Goal: Transaction & Acquisition: Purchase product/service

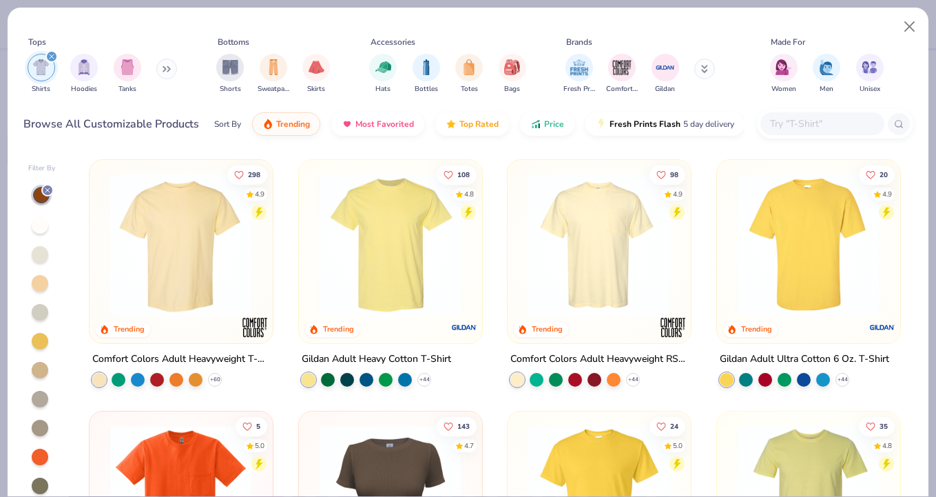
click at [818, 126] on input "text" at bounding box center [822, 124] width 106 height 16
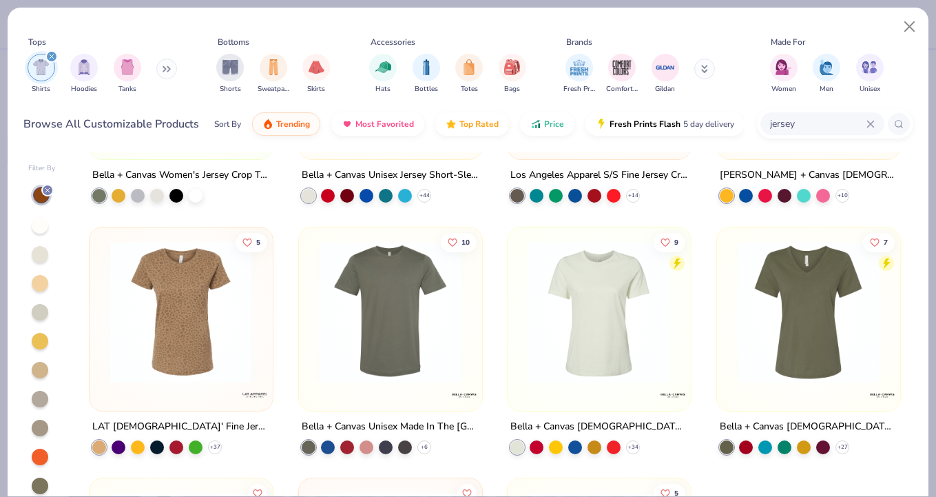
scroll to position [204, 0]
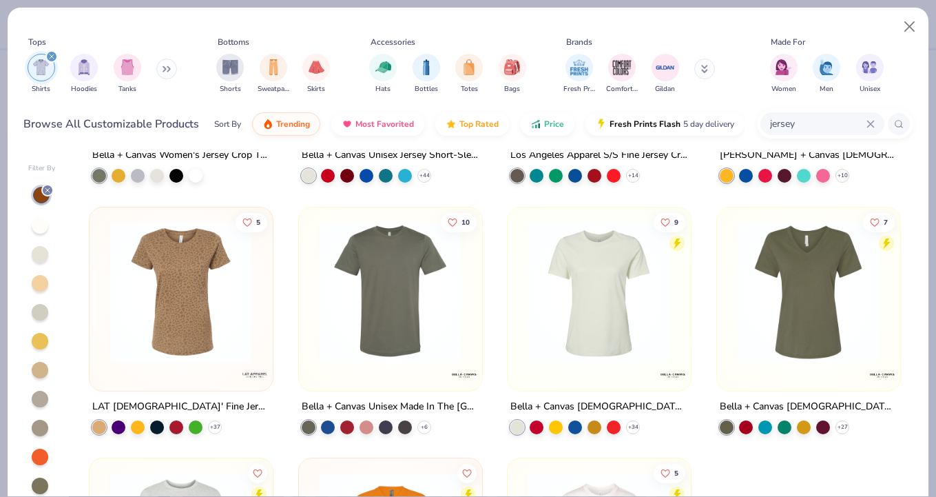
click at [50, 57] on icon "filter for Shirts" at bounding box center [52, 57] width 6 height 6
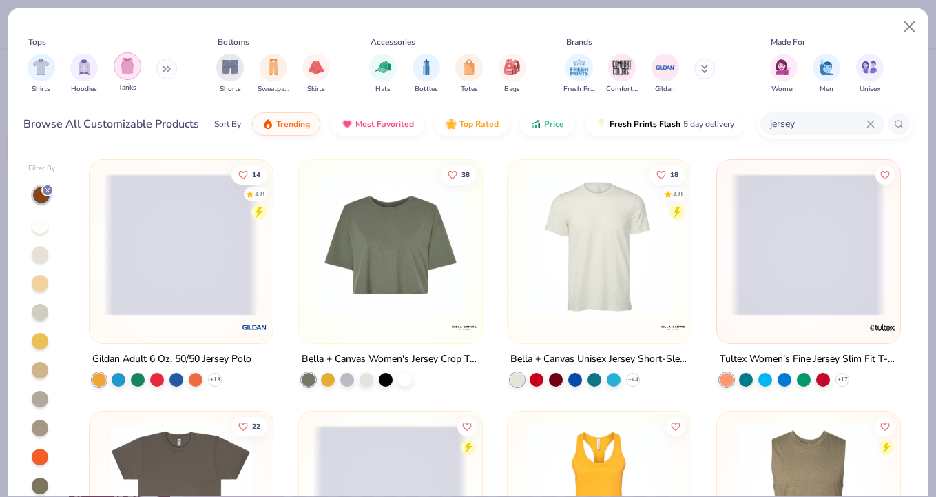
click at [126, 69] on img "filter for Tanks" at bounding box center [127, 66] width 15 height 16
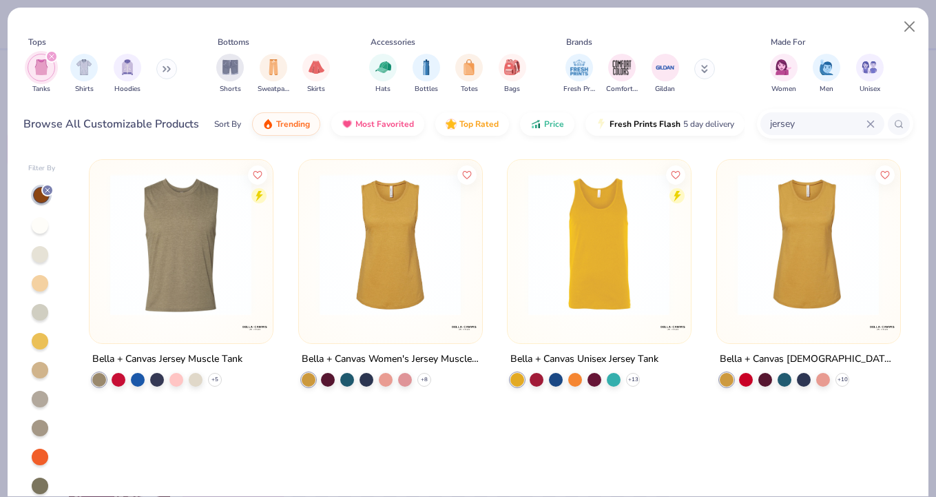
click at [45, 189] on icon at bounding box center [47, 190] width 8 height 8
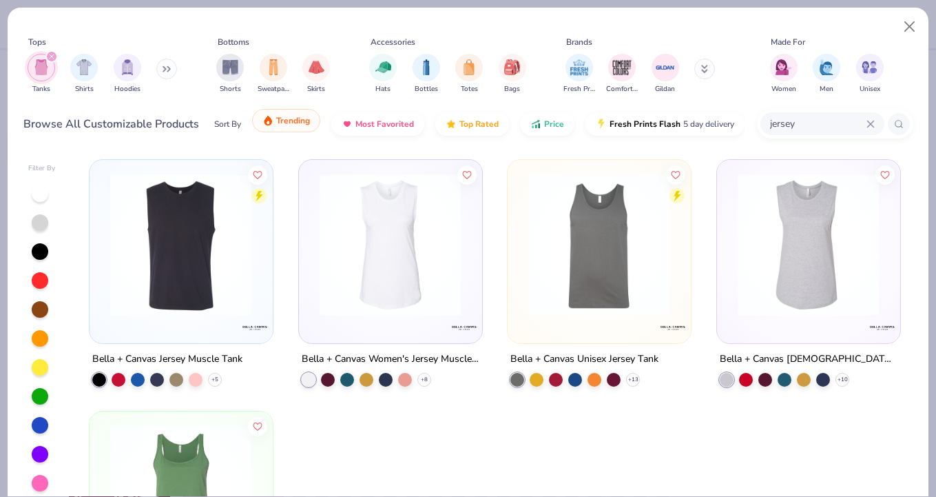
click at [305, 122] on span "Trending" at bounding box center [293, 120] width 34 height 11
click at [286, 119] on span "Trending" at bounding box center [293, 120] width 34 height 11
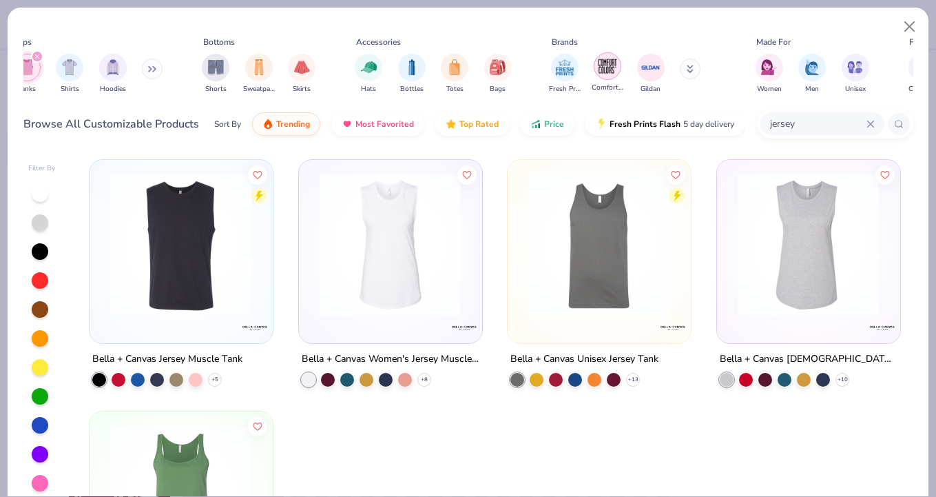
click at [609, 69] on img "filter for Comfort Colors" at bounding box center [607, 66] width 21 height 21
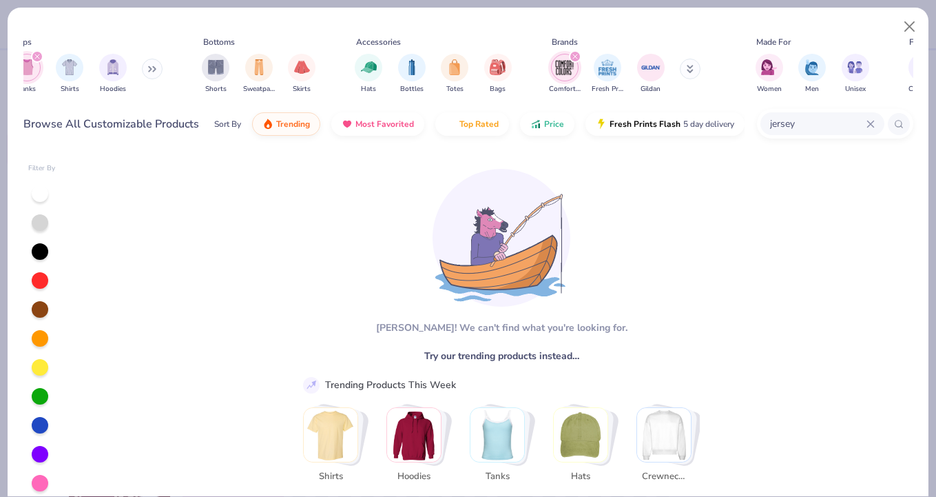
click at [695, 70] on button at bounding box center [690, 69] width 21 height 21
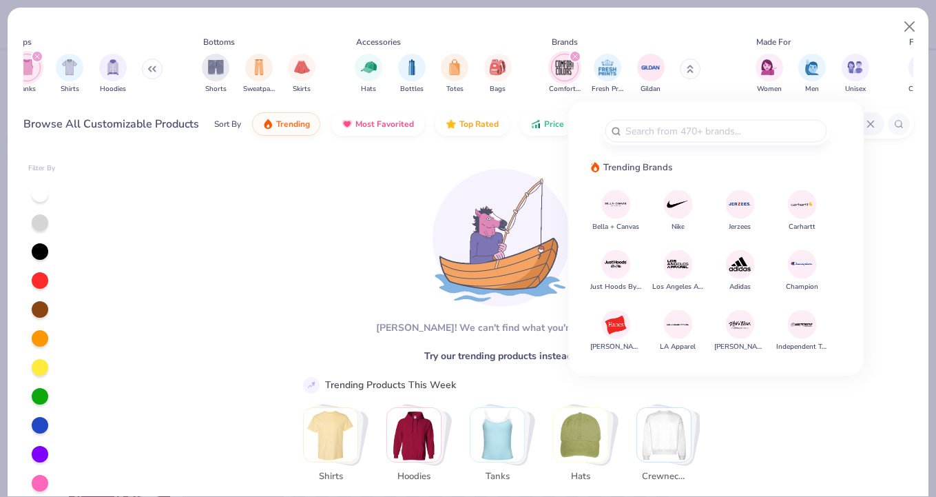
click at [340, 261] on div "[PERSON_NAME]! We can't find what you're looking for. Try our trending products…" at bounding box center [494, 329] width 411 height 348
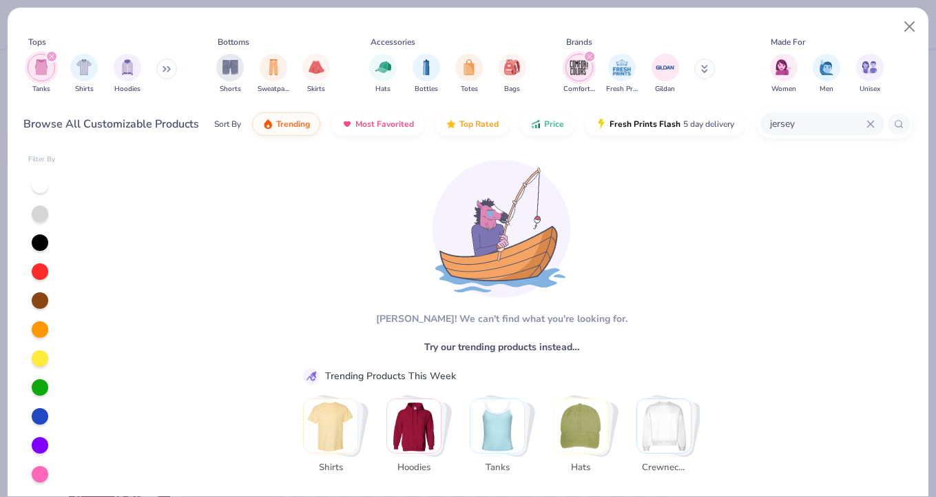
click at [50, 54] on icon "filter for Tanks" at bounding box center [52, 56] width 4 height 4
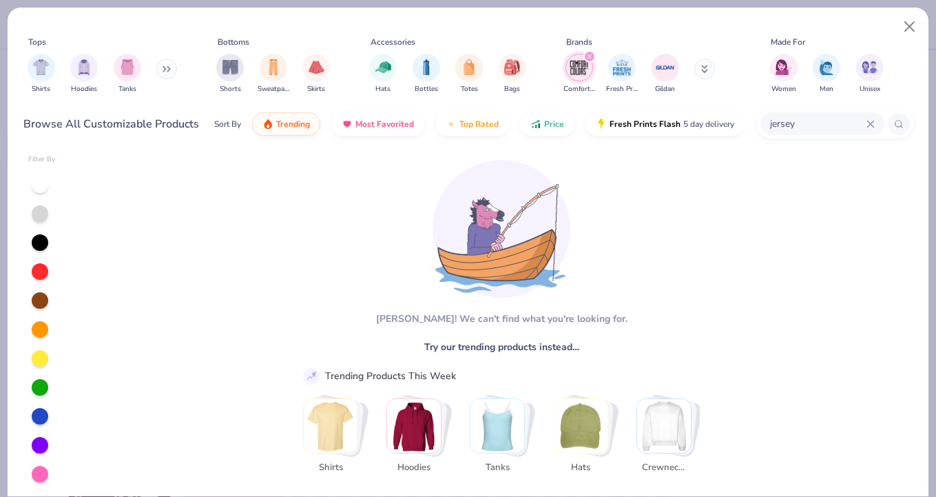
click at [171, 70] on icon at bounding box center [167, 68] width 8 height 7
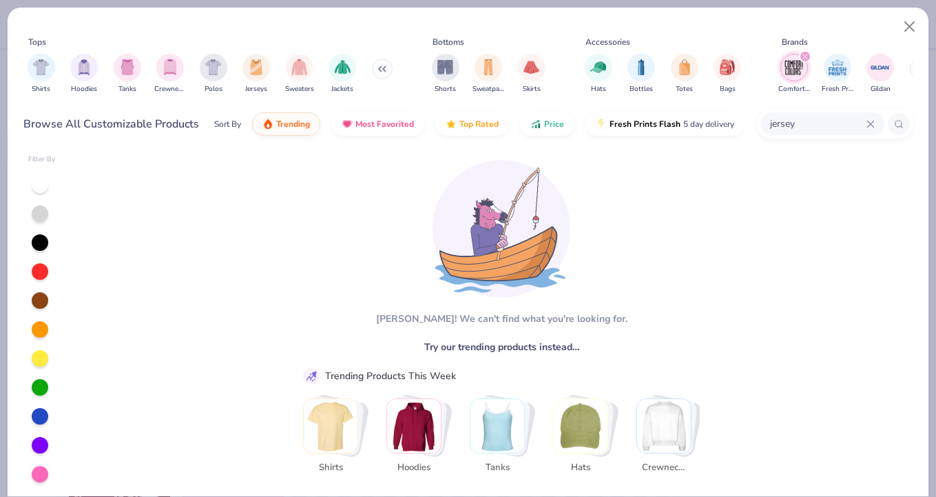
click at [873, 119] on div "jersey" at bounding box center [823, 123] width 124 height 23
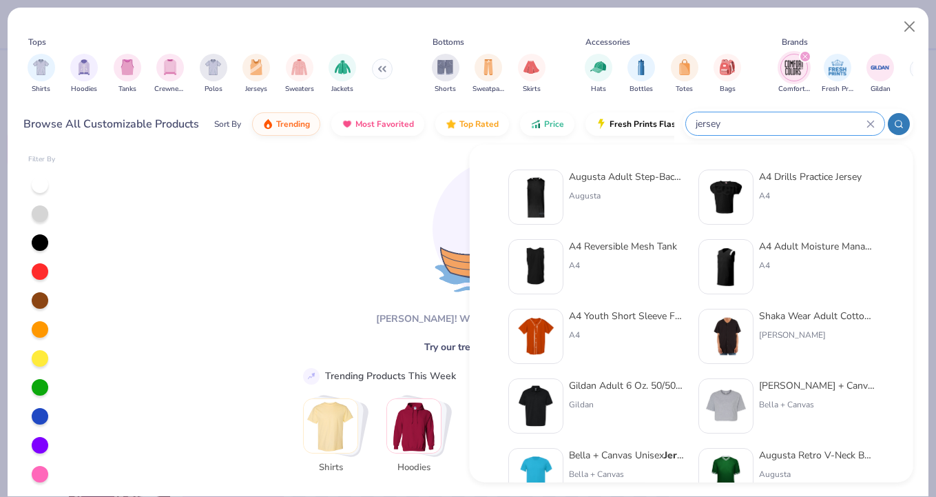
click at [875, 121] on div "jersey" at bounding box center [785, 123] width 198 height 23
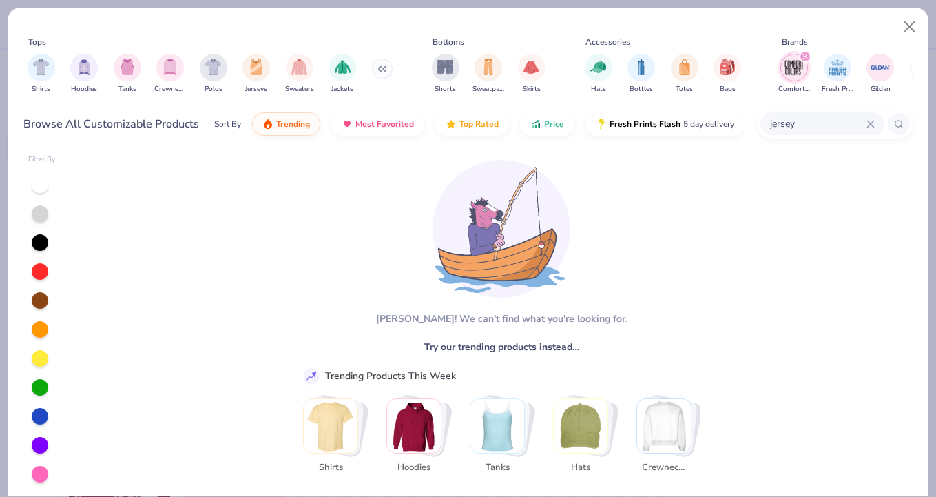
click at [875, 121] on div "jersey" at bounding box center [823, 123] width 124 height 23
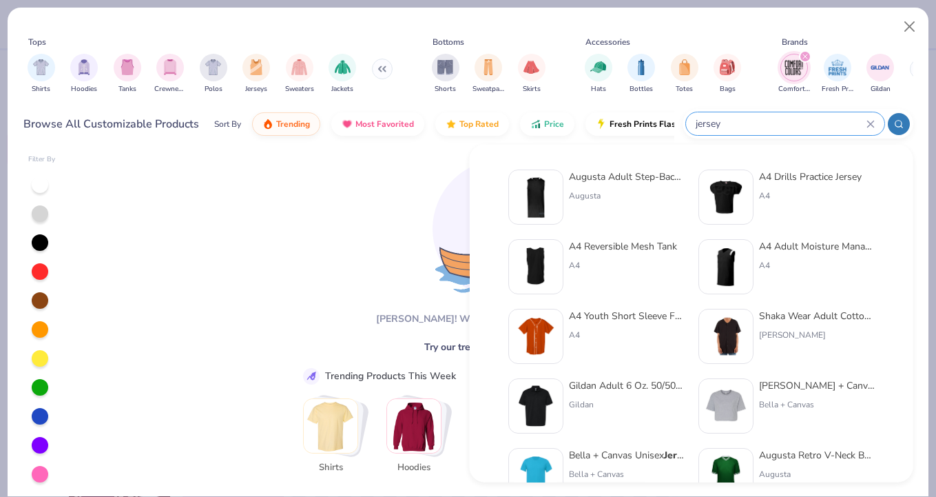
click at [810, 123] on input "jersey" at bounding box center [781, 124] width 172 height 16
type input "j"
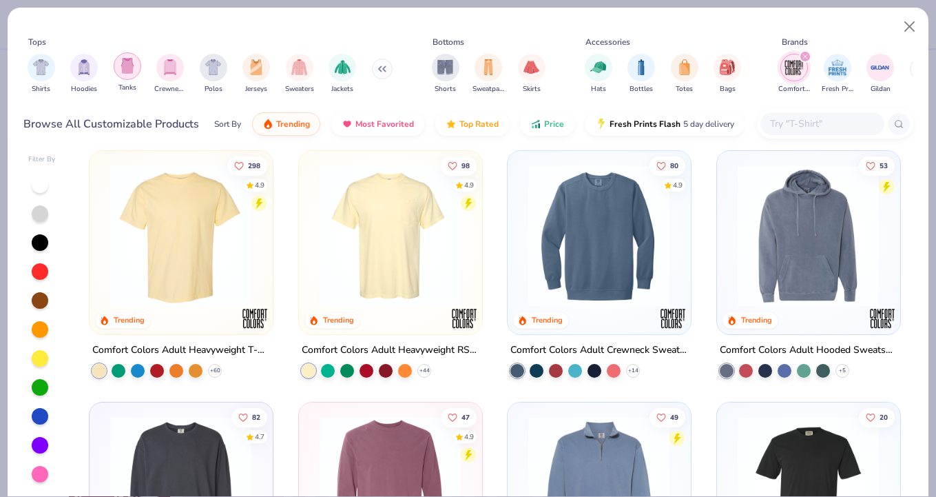
click at [127, 79] on div "filter for Tanks" at bounding box center [128, 66] width 28 height 28
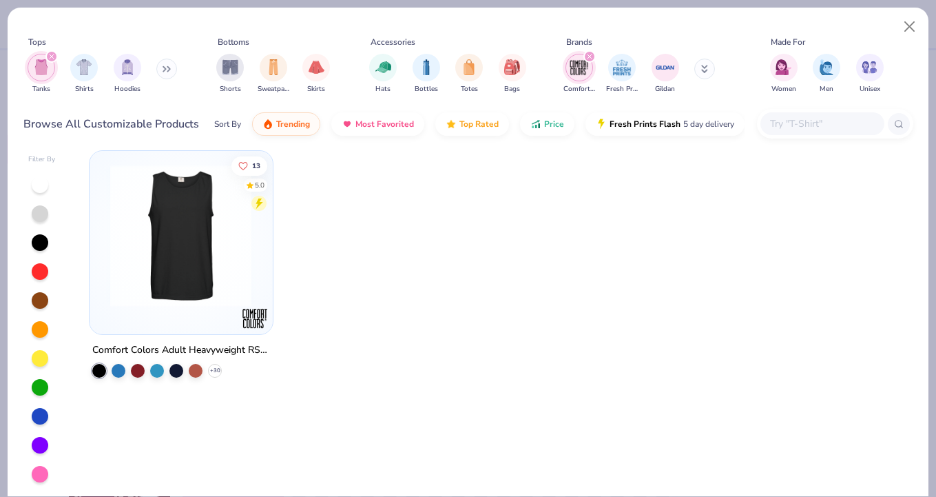
click at [590, 54] on icon "filter for Comfort Colors" at bounding box center [590, 57] width 6 height 6
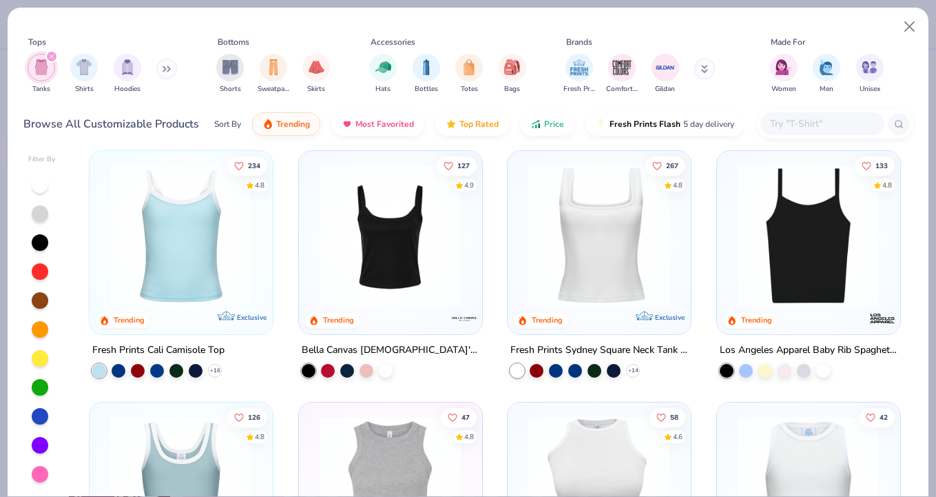
click at [363, 269] on img at bounding box center [390, 236] width 155 height 142
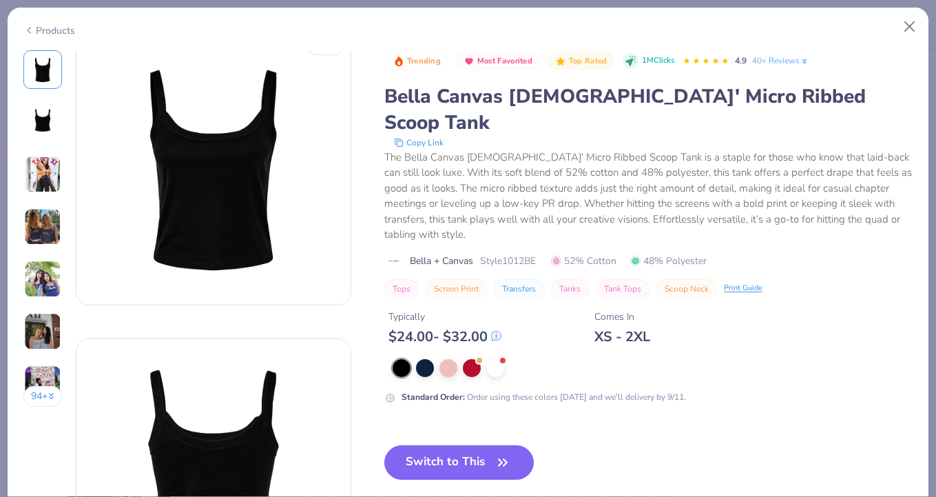
scroll to position [21, 0]
click at [494, 358] on div at bounding box center [495, 367] width 18 height 18
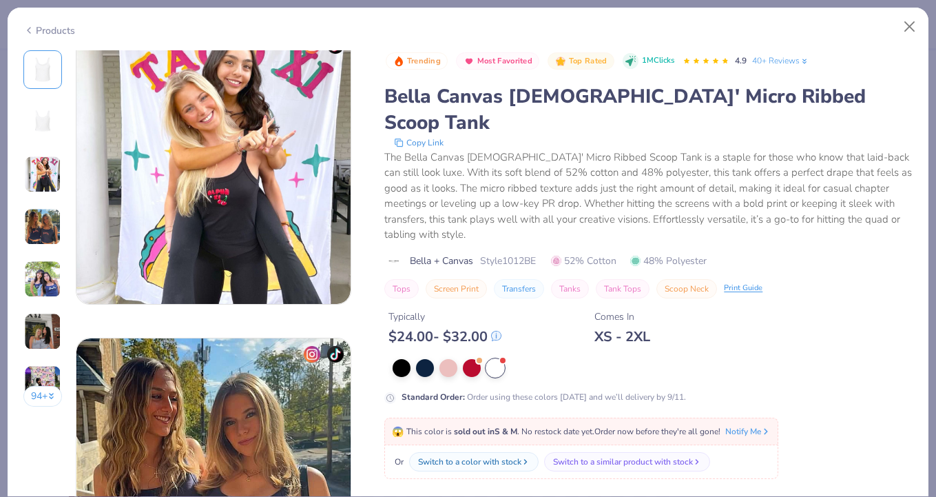
scroll to position [646, 0]
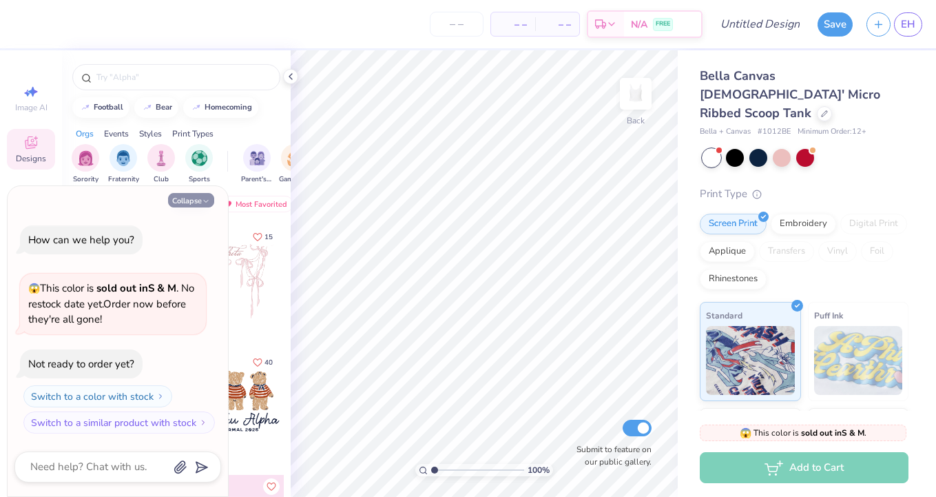
click at [200, 202] on button "Collapse" at bounding box center [191, 200] width 46 height 14
type textarea "x"
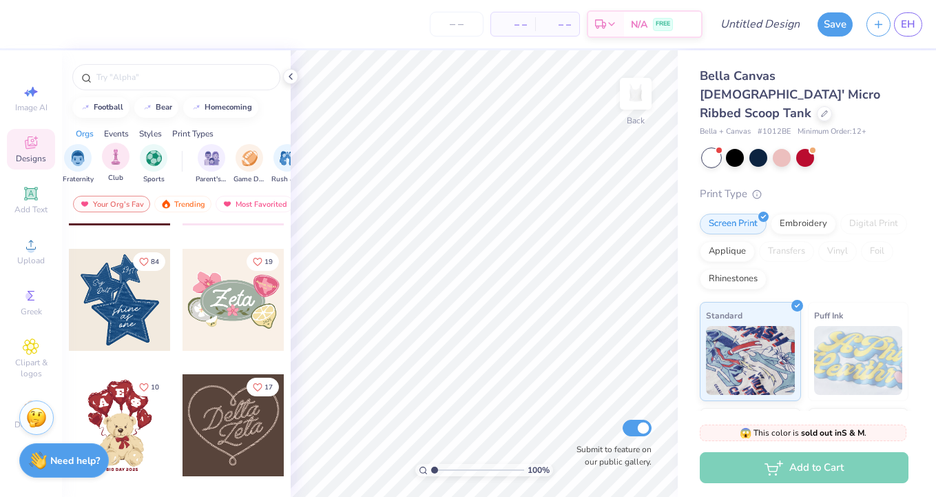
scroll to position [0, 50]
click at [216, 156] on div "filter for Parent's Weekend" at bounding box center [207, 157] width 28 height 28
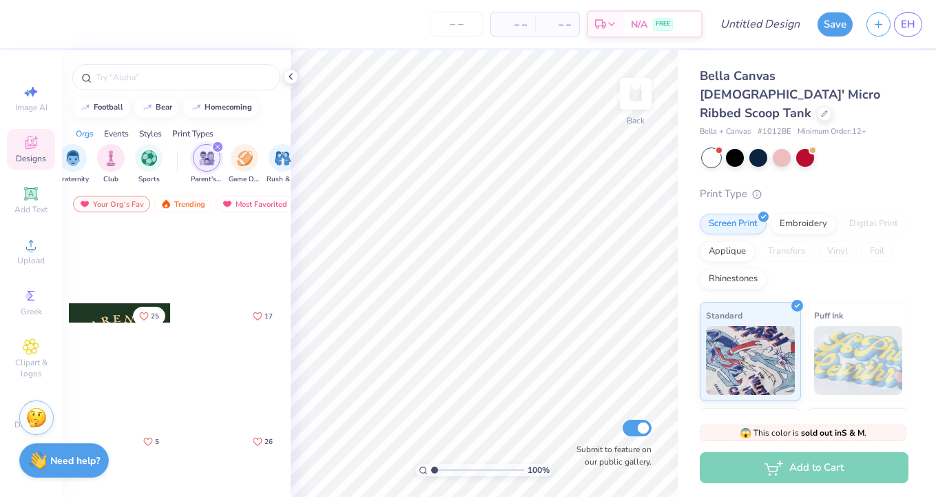
scroll to position [3664, 0]
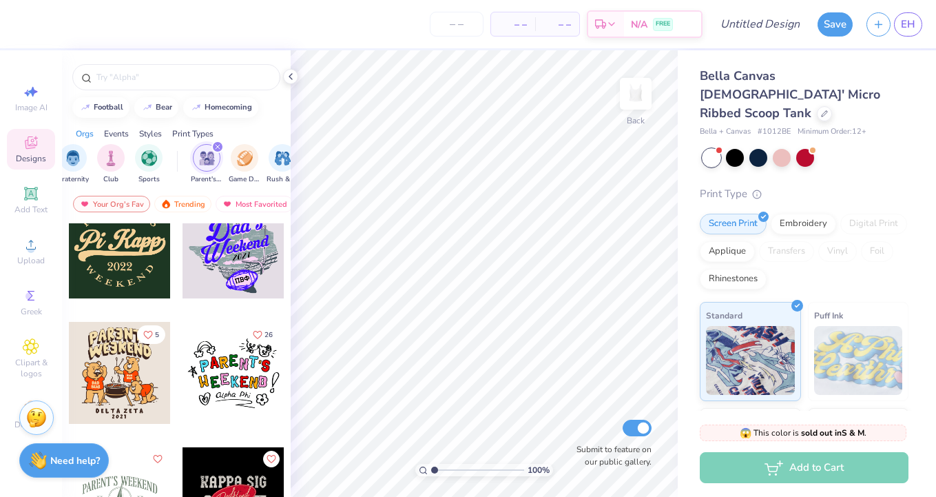
click at [121, 247] on div at bounding box center [120, 247] width 102 height 102
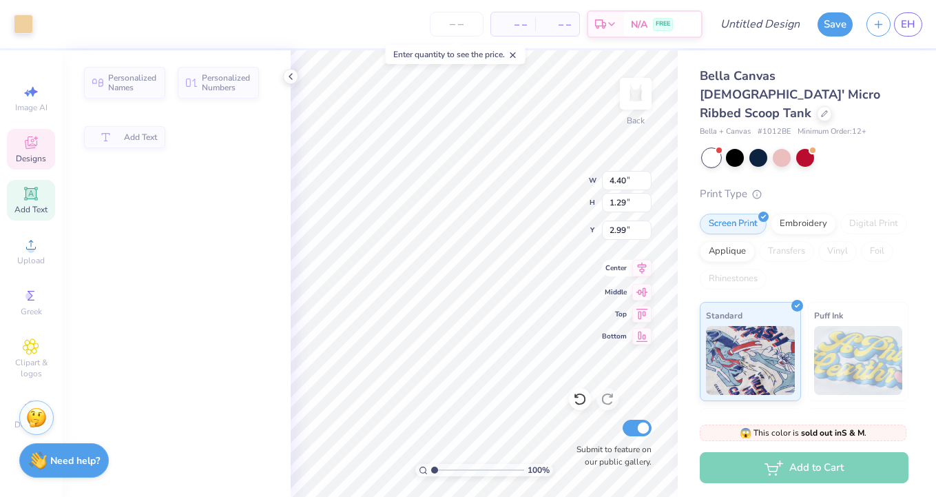
type input "4.40"
type input "1.29"
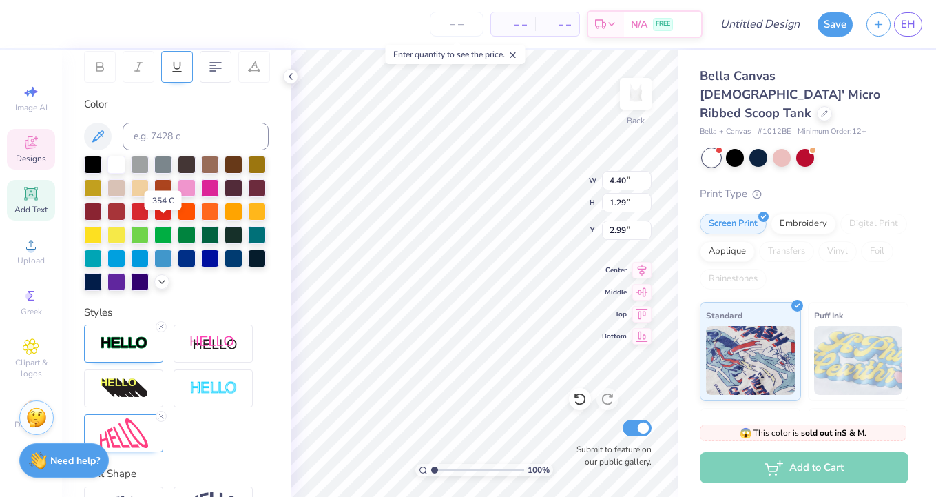
scroll to position [222, 0]
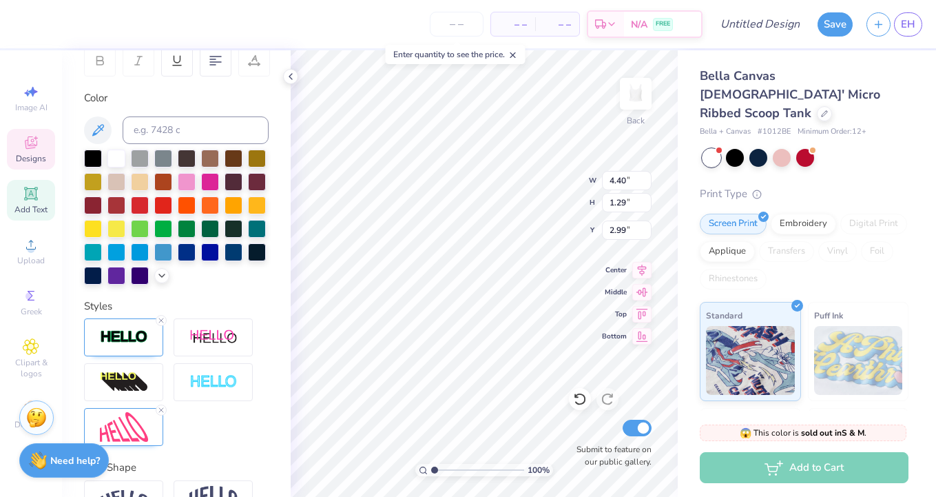
type input "2.90"
type textarea "AEPhi"
type input "3.75"
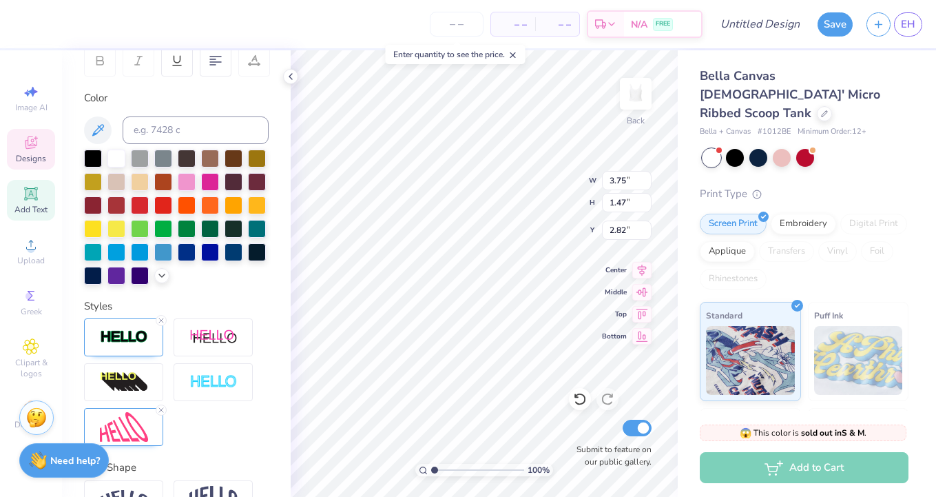
type input "1.47"
type input "2.82"
type input "2.57"
type input "1.55"
type input "4.96"
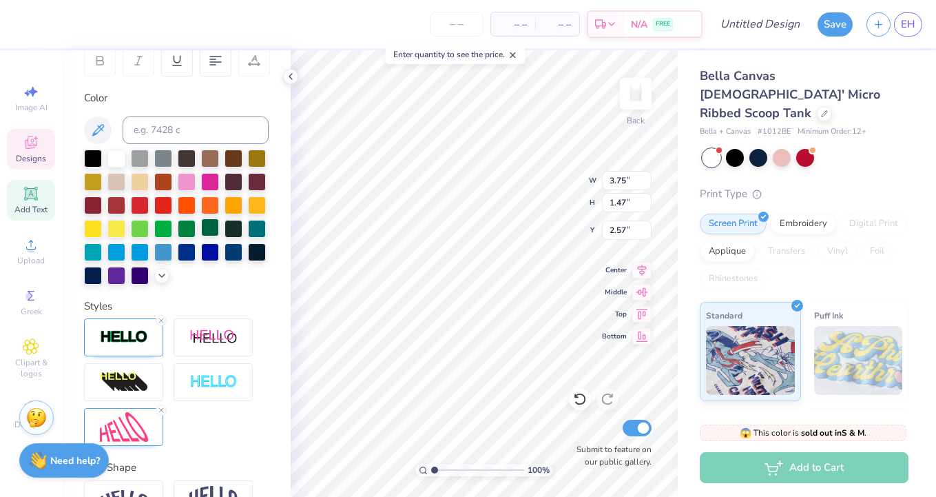
click at [212, 233] on div at bounding box center [210, 227] width 18 height 18
click at [91, 154] on div at bounding box center [93, 157] width 18 height 18
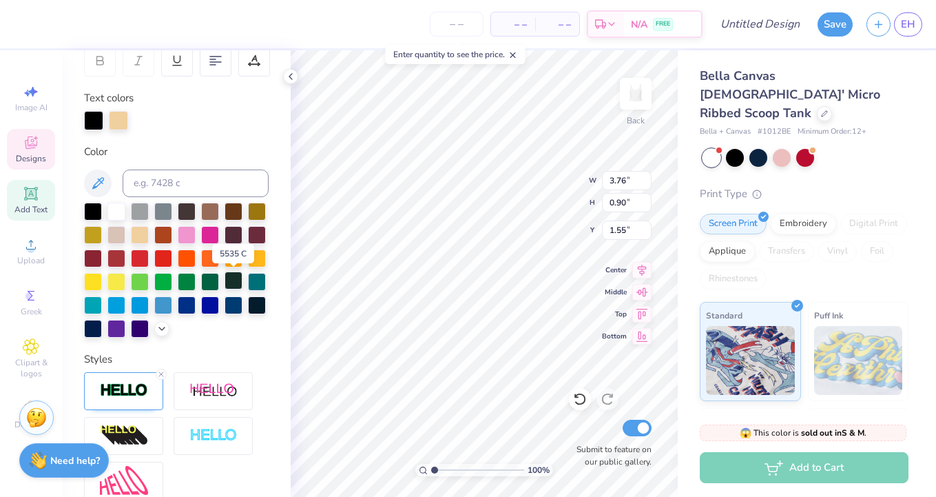
click at [233, 282] on div at bounding box center [234, 280] width 18 height 18
click at [218, 279] on div at bounding box center [210, 280] width 18 height 18
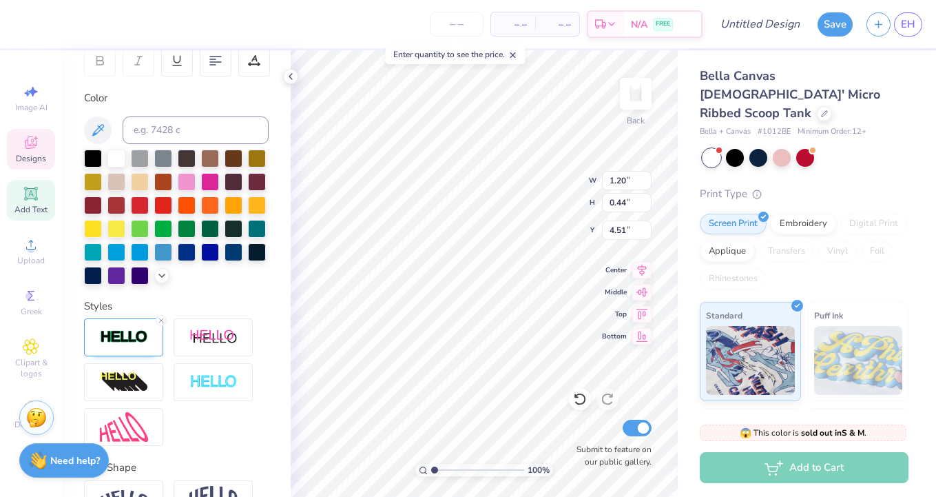
scroll to position [0, 0]
type textarea "2025"
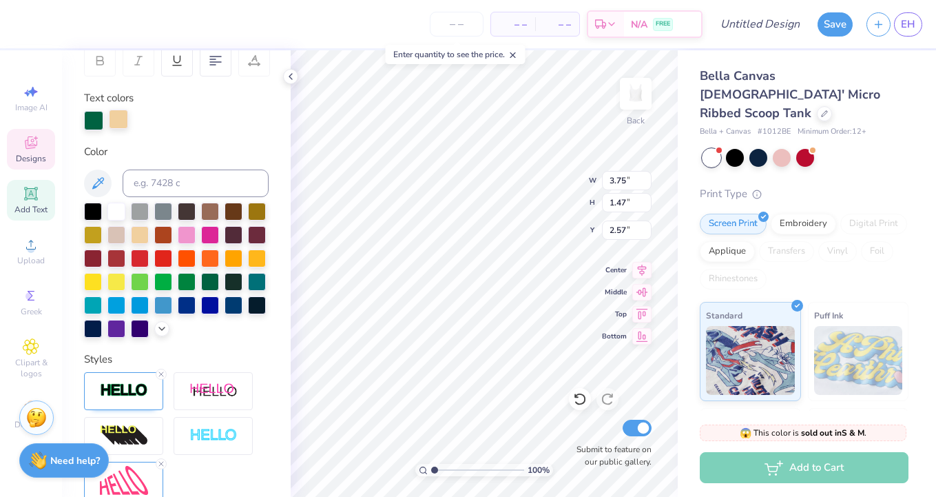
click at [116, 114] on div at bounding box center [118, 119] width 19 height 19
click at [115, 119] on div at bounding box center [118, 120] width 19 height 19
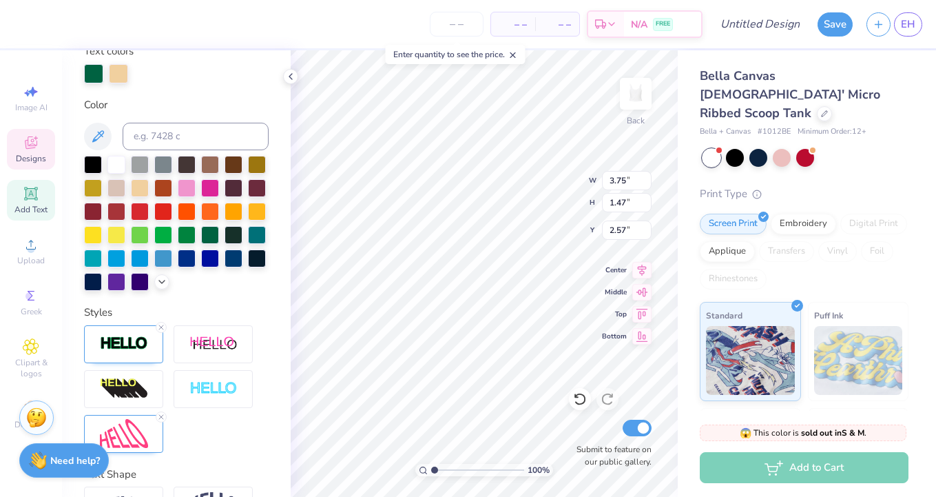
scroll to position [268, 0]
click at [161, 329] on icon at bounding box center [161, 328] width 8 height 8
type input "3.72"
type input "1.44"
type input "2.58"
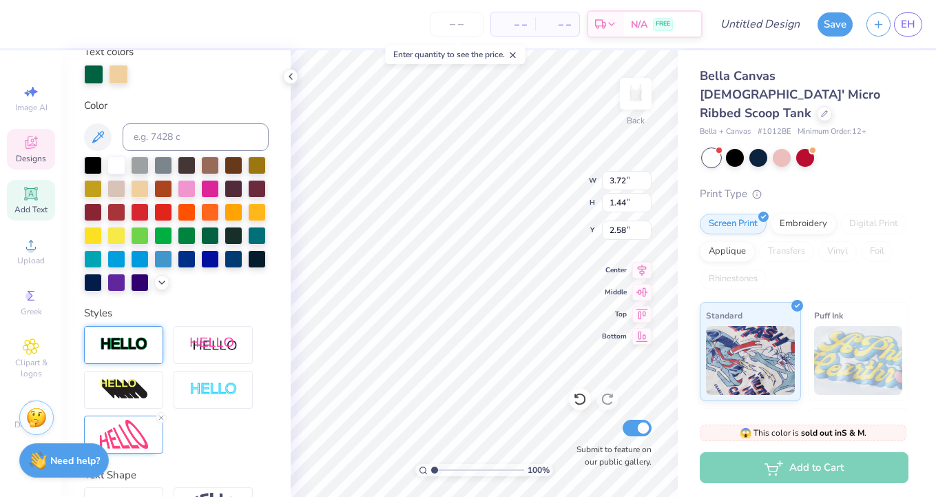
click at [194, 307] on div "Styles" at bounding box center [176, 313] width 185 height 16
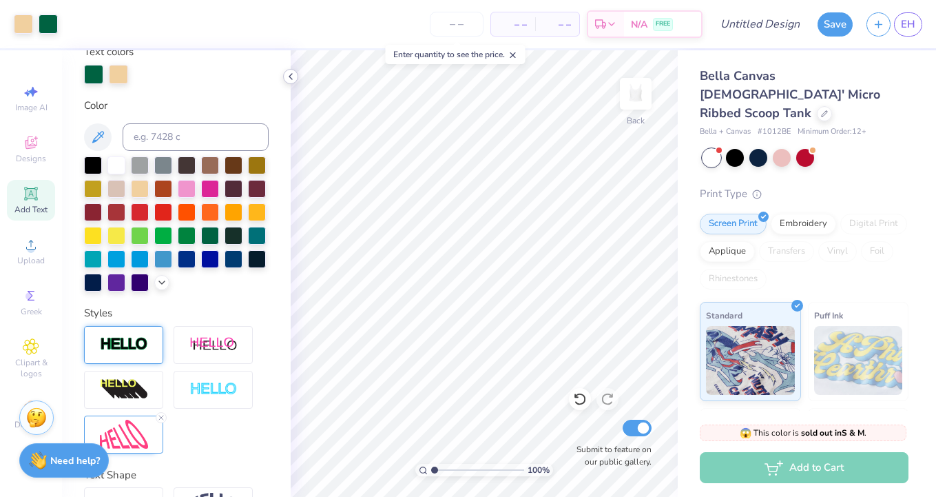
click at [284, 72] on div at bounding box center [290, 76] width 15 height 15
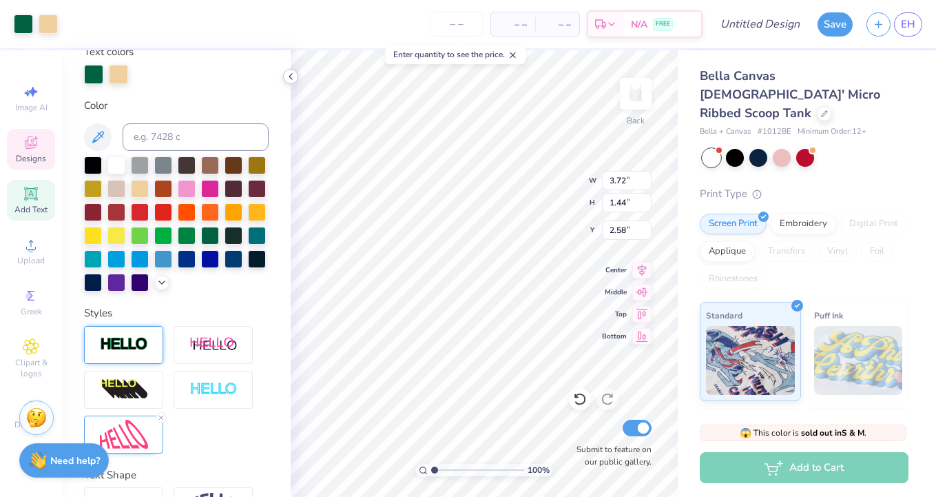
type input "2.45"
click at [33, 156] on span "Designs" at bounding box center [31, 158] width 30 height 11
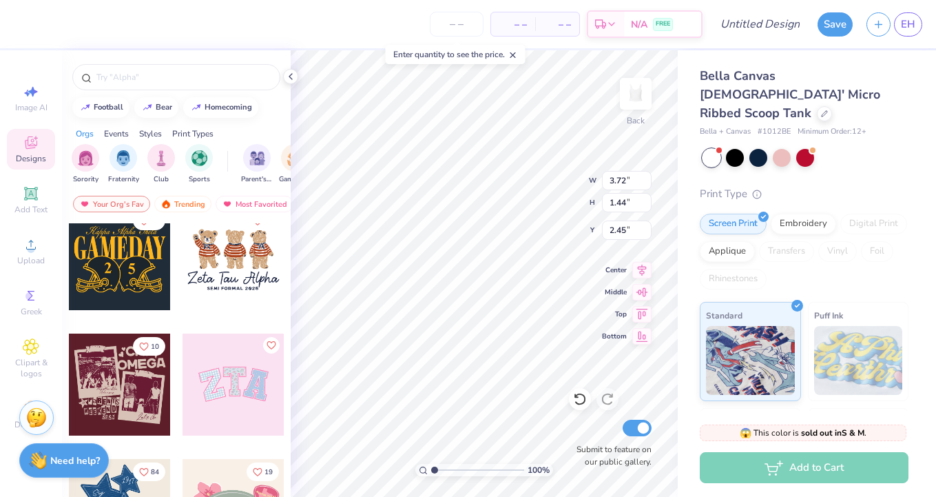
scroll to position [143, 0]
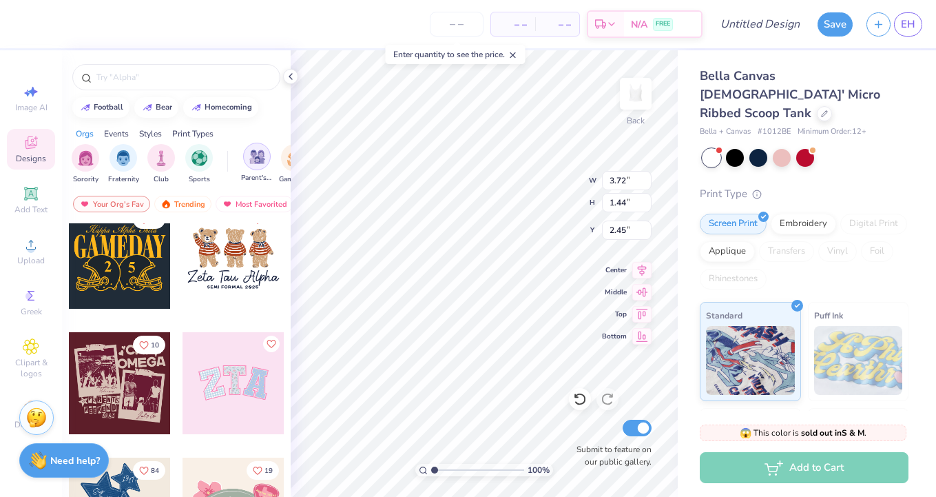
click at [249, 165] on div "filter for Parent's Weekend" at bounding box center [257, 157] width 28 height 28
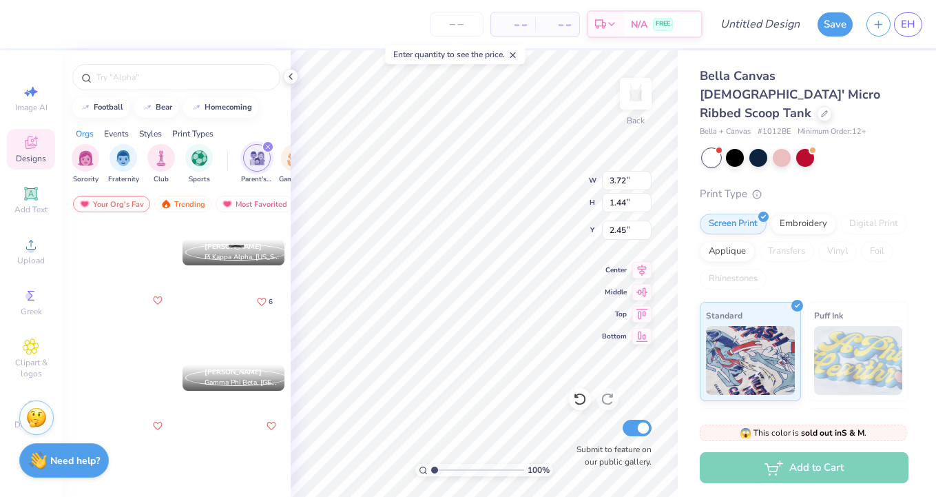
scroll to position [561, 0]
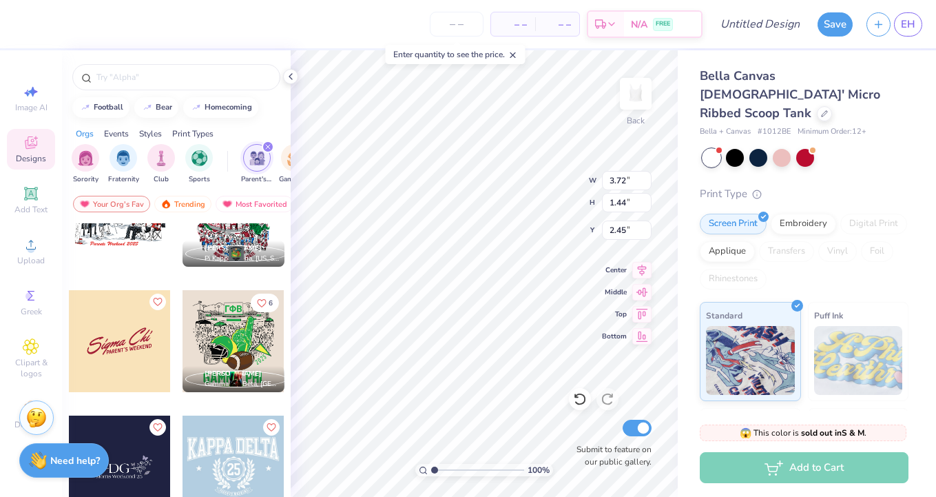
click at [238, 340] on div at bounding box center [234, 341] width 102 height 102
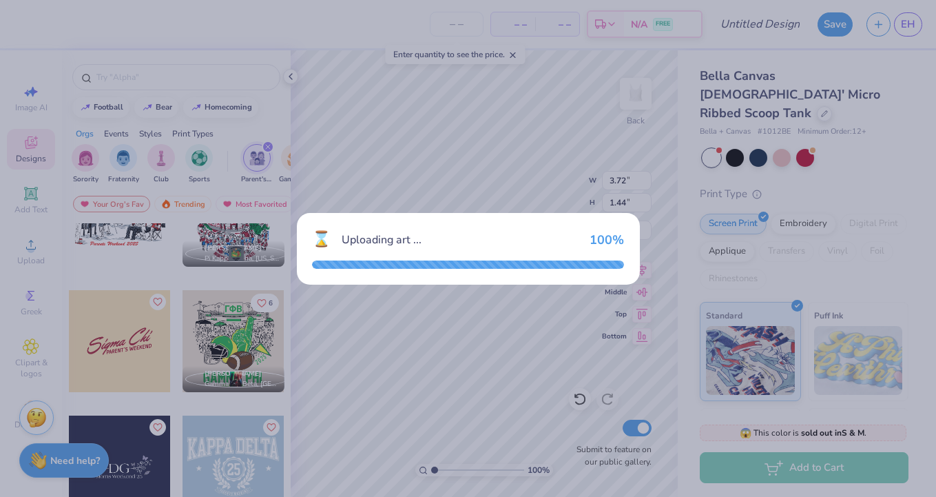
type input "7.57"
type input "8.48"
type input "2.00"
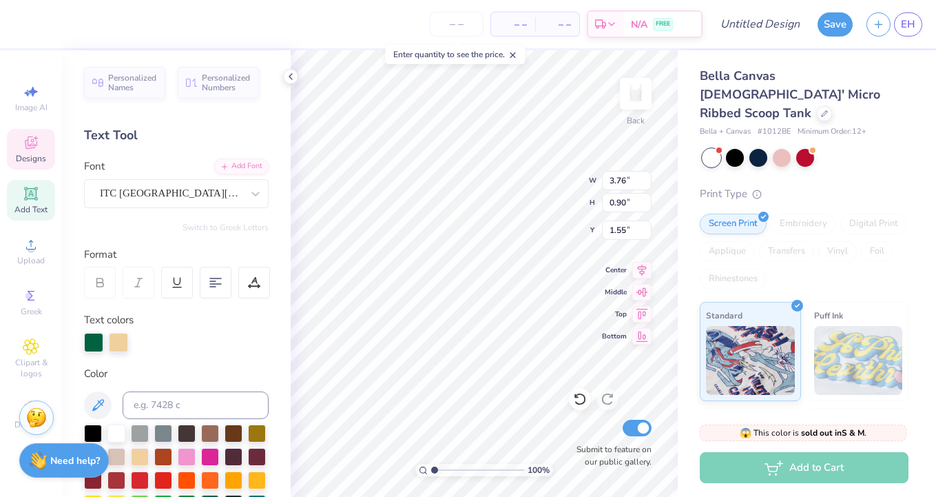
type textarea "P A R N T ' S"
click at [289, 83] on div at bounding box center [290, 76] width 15 height 15
type input "3.45"
type input "0.85"
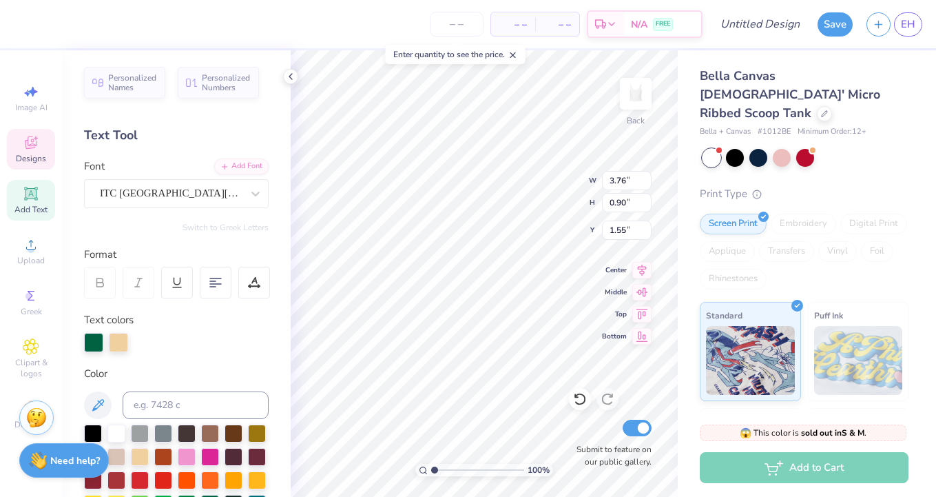
type input "1.58"
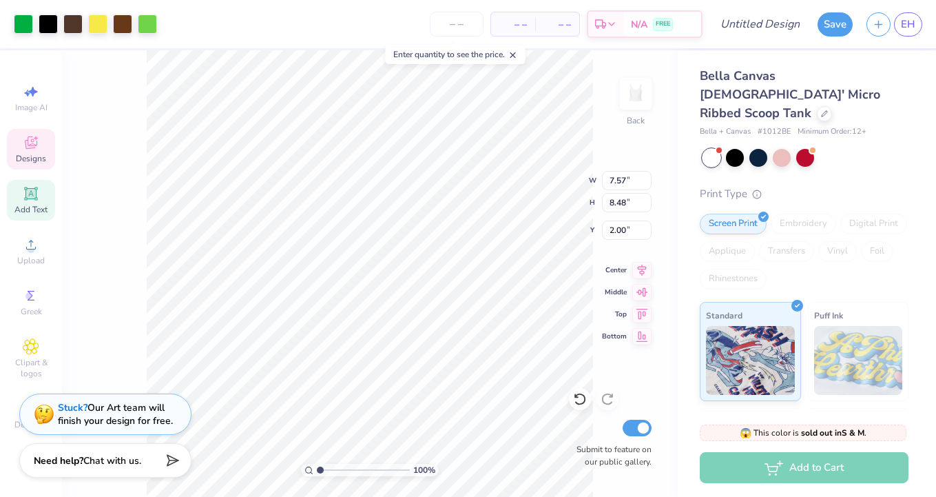
type input "2.68"
type input "3.00"
type input "7.48"
type input "3.72"
type input "1.44"
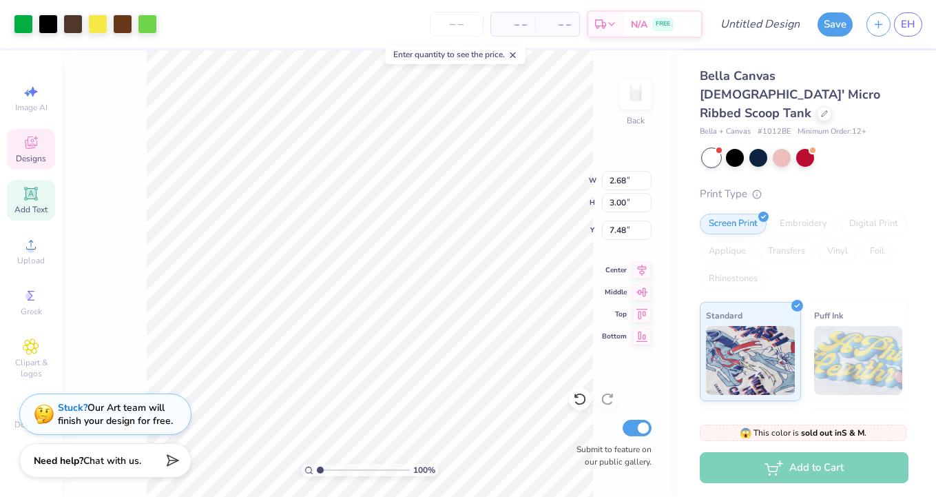
type input "2.45"
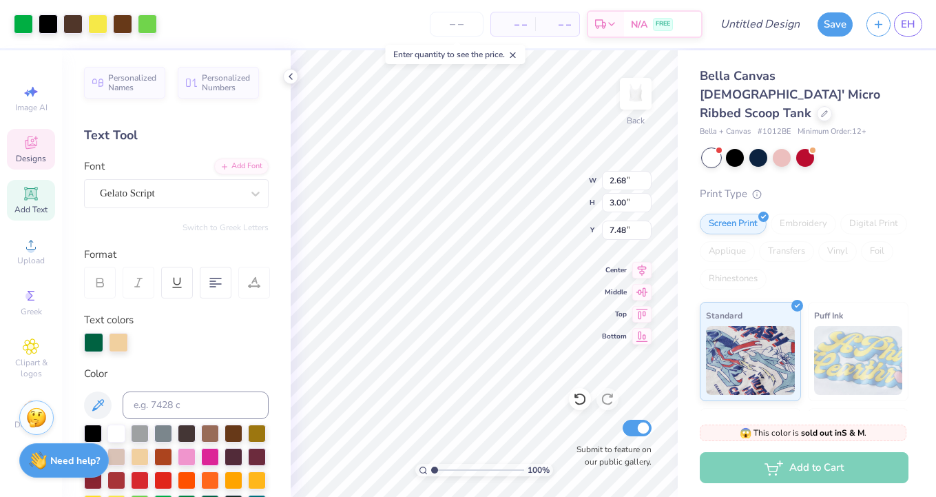
type input "3.63"
type input "4.03"
type input "4.51"
type input "2.12"
type input "6.19"
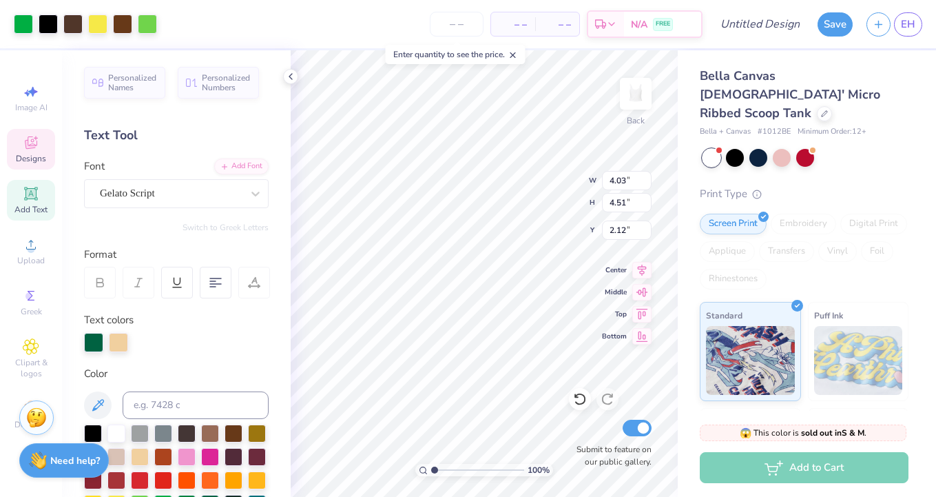
type input "6.93"
type input "2.03"
type input "1.25"
type input "0.51"
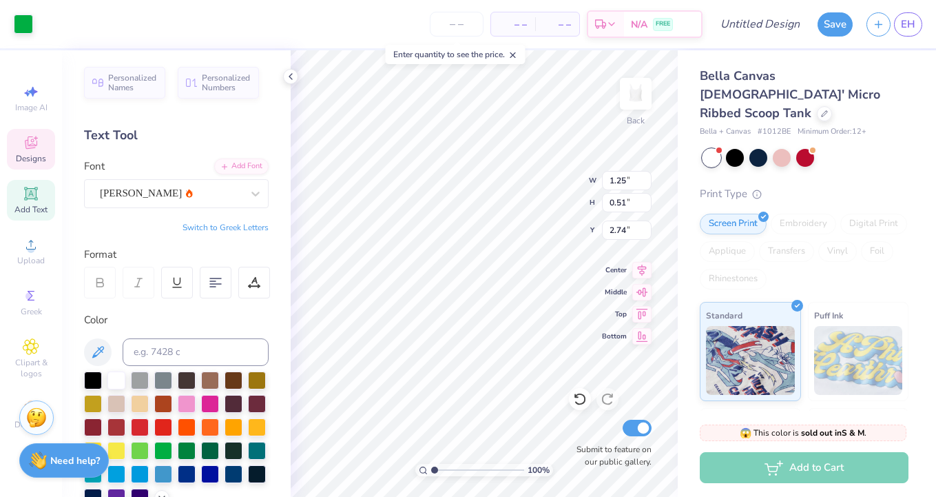
type input "2.85"
type textarea "AE"
click at [34, 310] on span "Greek" at bounding box center [31, 311] width 21 height 11
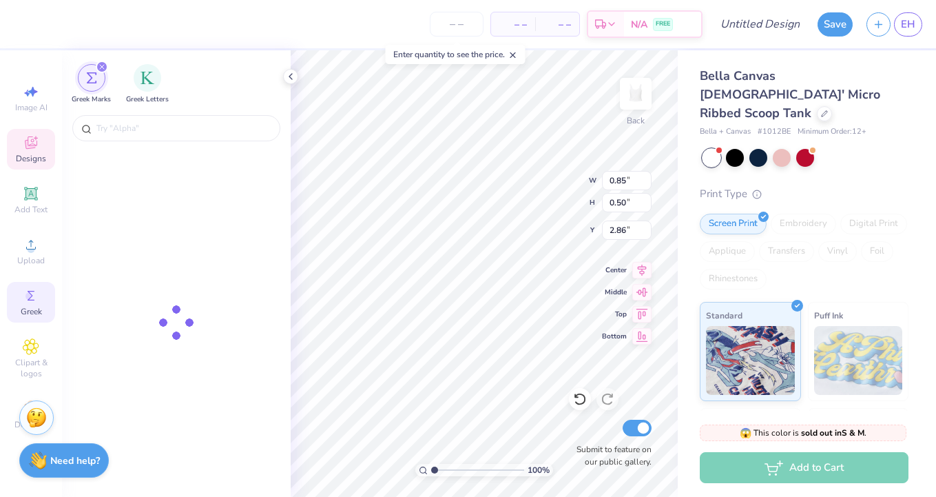
type input "0.85"
type input "0.50"
type input "2.86"
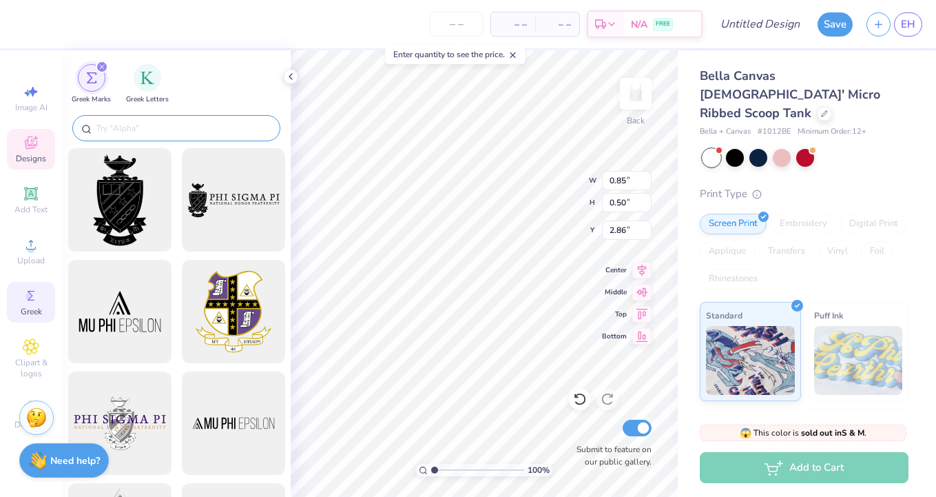
click at [168, 132] on input "text" at bounding box center [183, 128] width 176 height 14
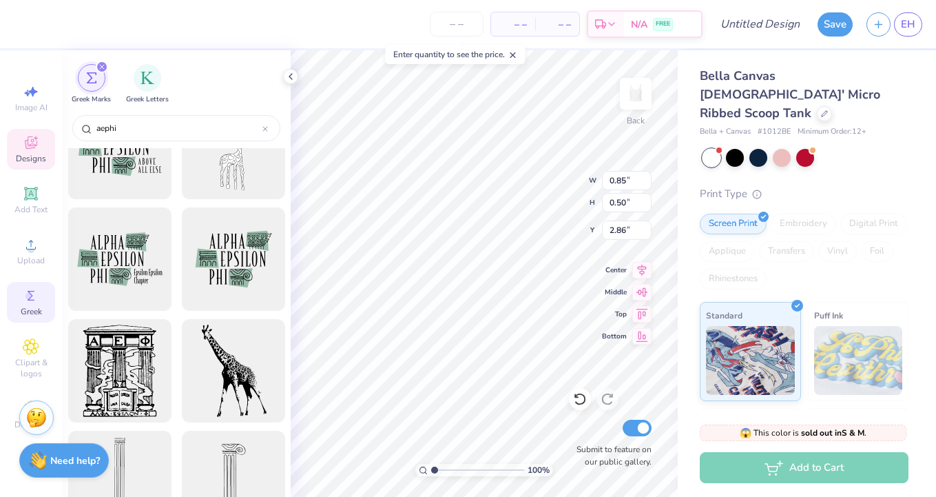
scroll to position [0, 0]
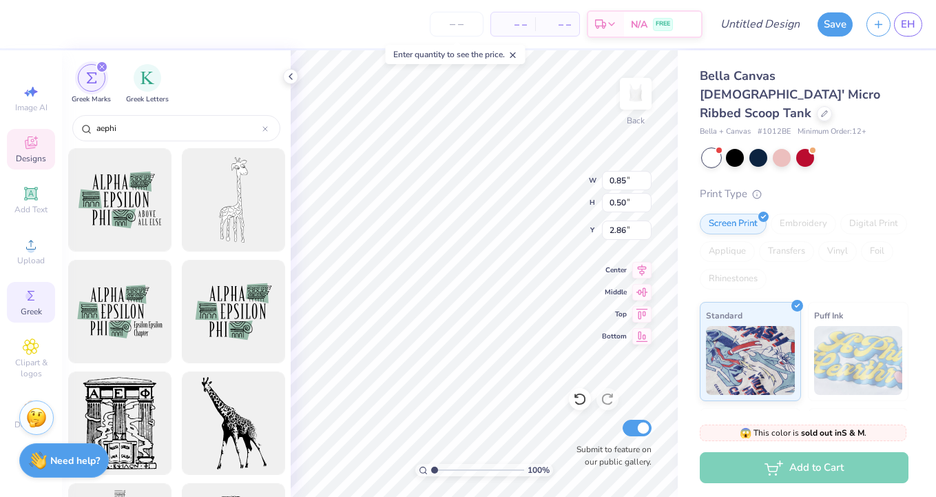
paste input "Φ"
type input "aephiΦ"
paste textarea "F"
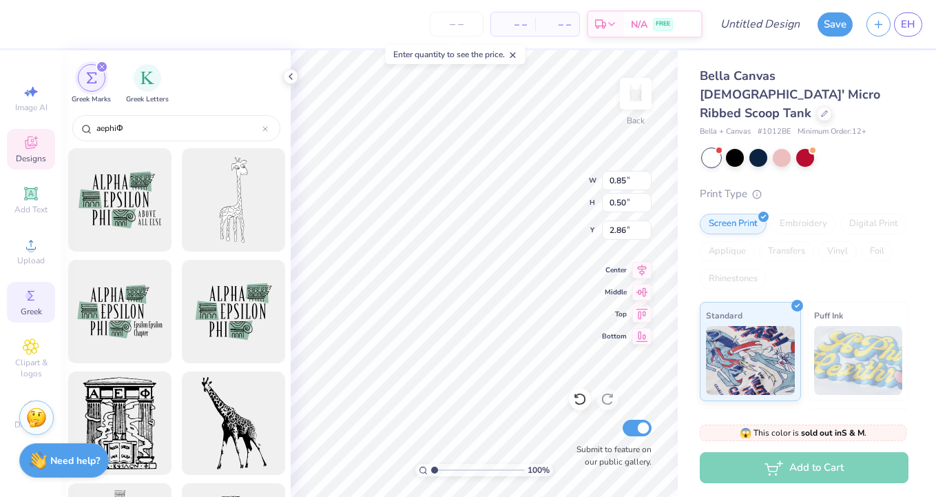
type textarea "AE"
click at [147, 79] on img "filter for Greek Letters" at bounding box center [148, 77] width 14 height 14
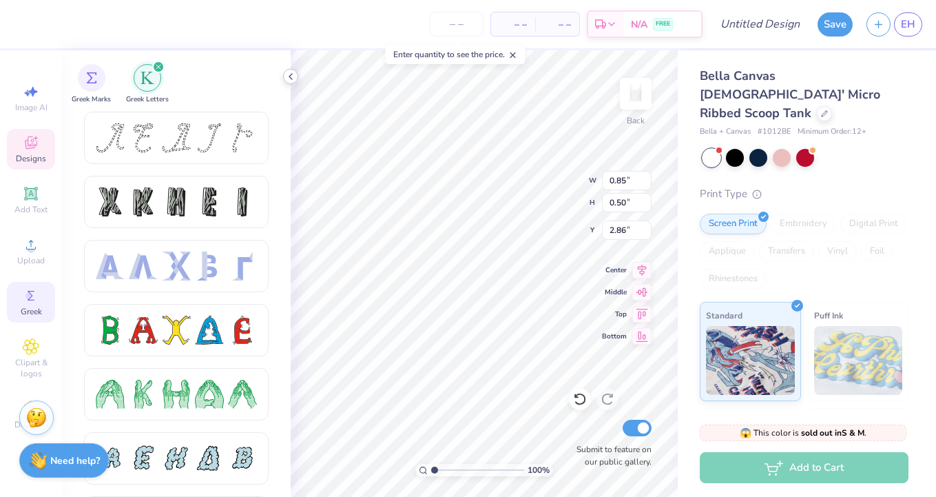
click at [285, 79] on icon at bounding box center [290, 76] width 11 height 11
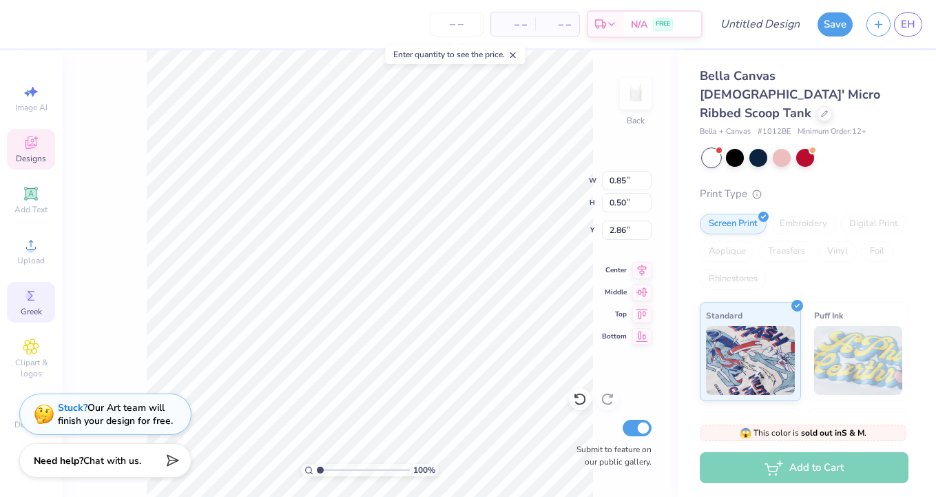
click at [31, 138] on icon at bounding box center [31, 142] width 17 height 17
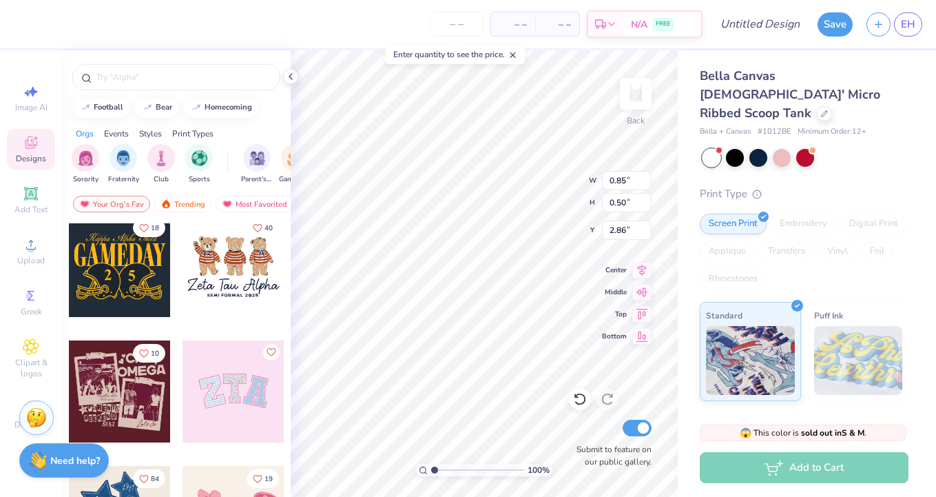
scroll to position [107, 0]
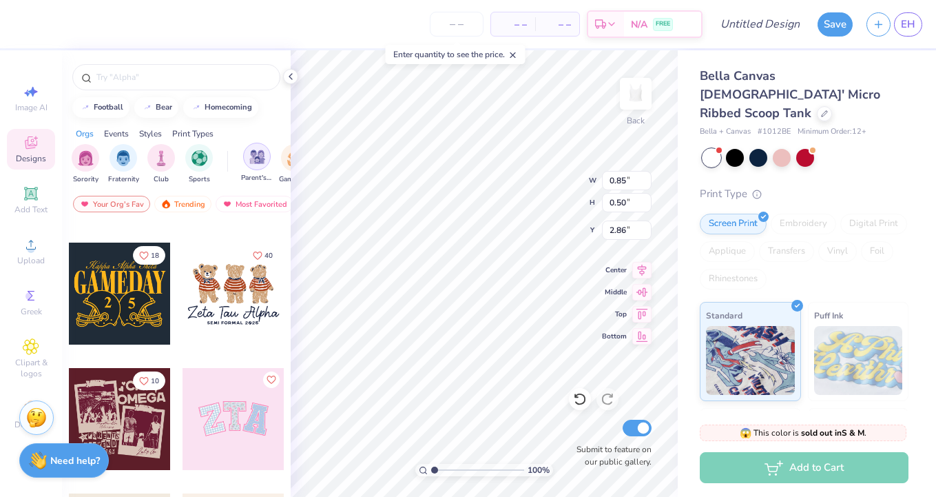
click at [255, 164] on div "filter for Parent's Weekend" at bounding box center [257, 157] width 28 height 28
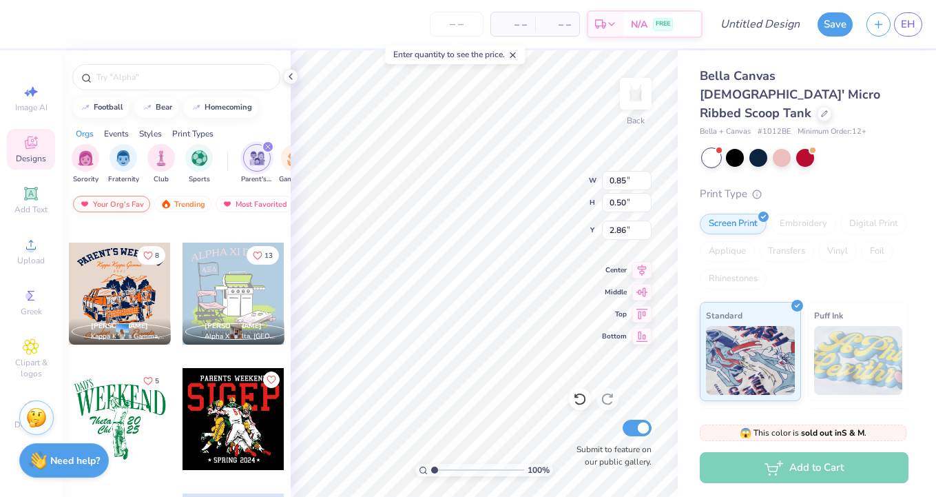
click at [123, 202] on div "Your Org's Fav" at bounding box center [111, 204] width 77 height 17
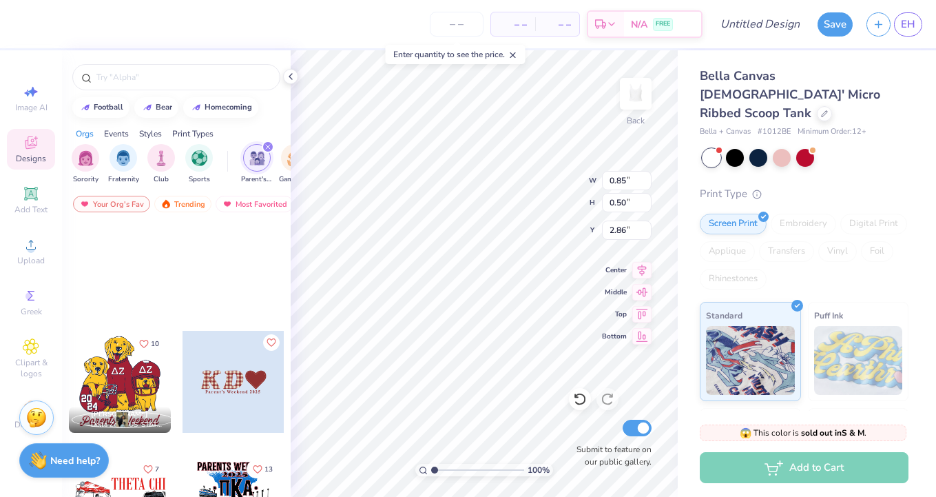
scroll to position [588, 0]
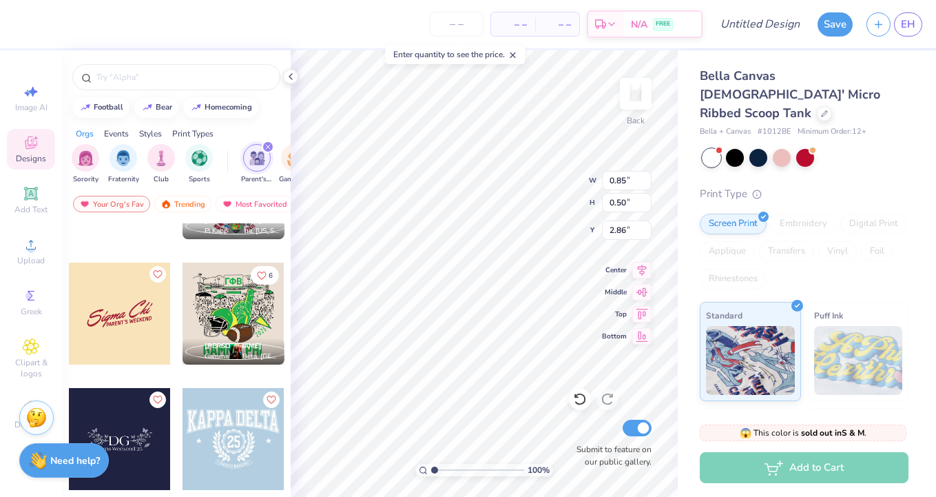
click at [209, 320] on div at bounding box center [234, 314] width 102 height 102
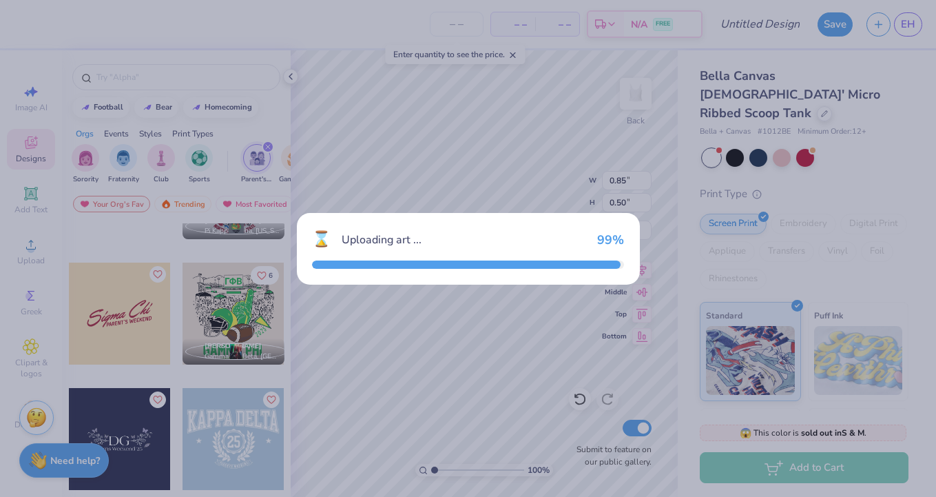
type input "7.57"
type input "8.48"
type input "2.00"
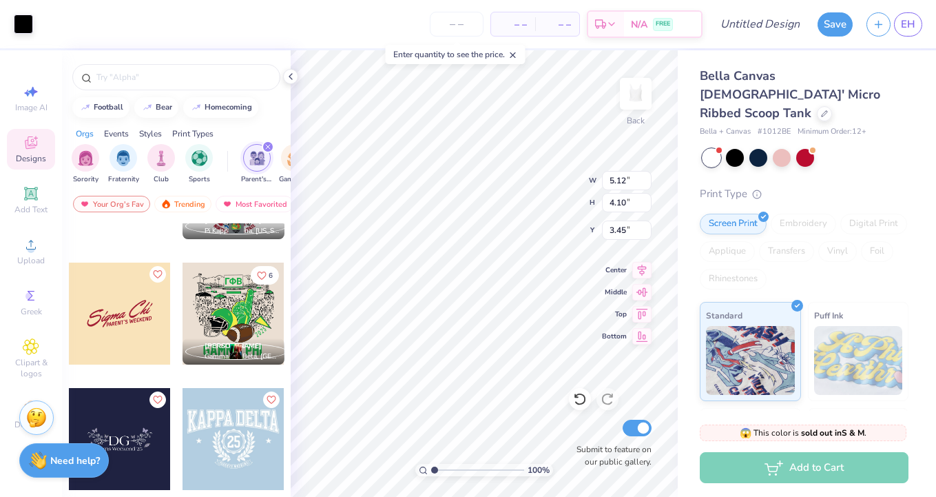
type input "3.45"
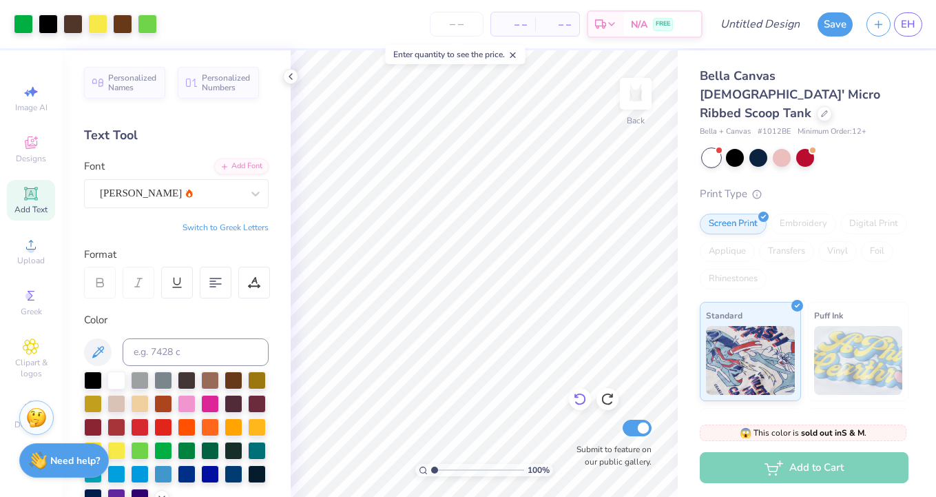
click at [586, 396] on icon at bounding box center [580, 399] width 14 height 14
click at [579, 397] on icon at bounding box center [580, 399] width 14 height 14
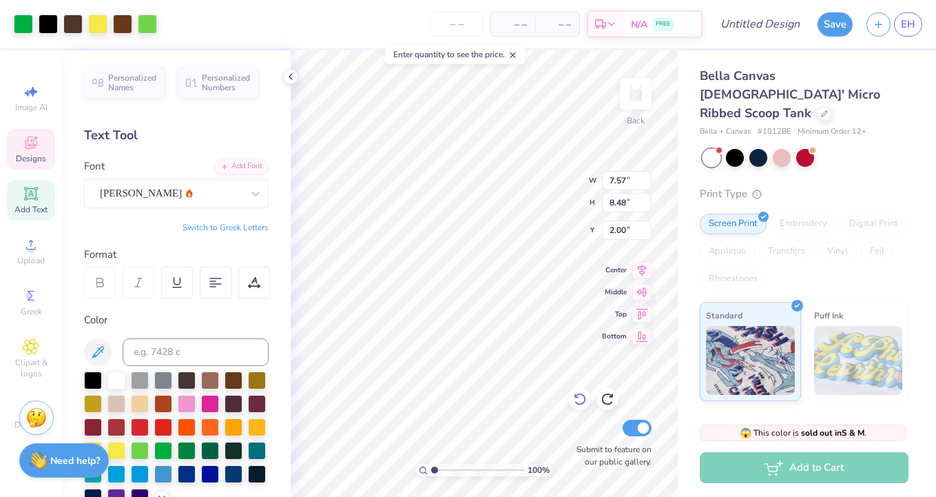
click at [579, 397] on icon at bounding box center [580, 399] width 14 height 14
type input "6.19"
type input "6.93"
click at [17, 29] on div at bounding box center [23, 22] width 19 height 19
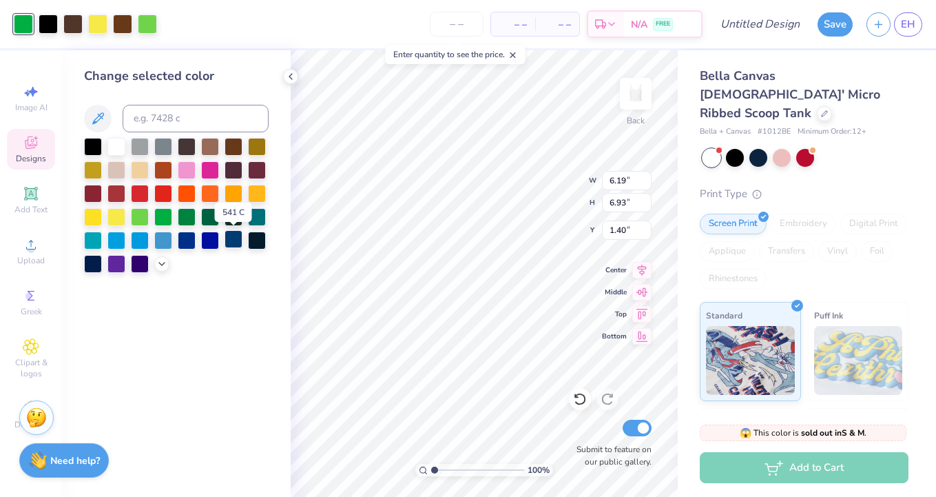
click at [232, 241] on div at bounding box center [234, 239] width 18 height 18
click at [101, 26] on div at bounding box center [97, 22] width 19 height 19
click at [143, 197] on div at bounding box center [140, 192] width 18 height 18
click at [145, 26] on div at bounding box center [147, 22] width 19 height 19
click at [189, 240] on div at bounding box center [187, 239] width 18 height 18
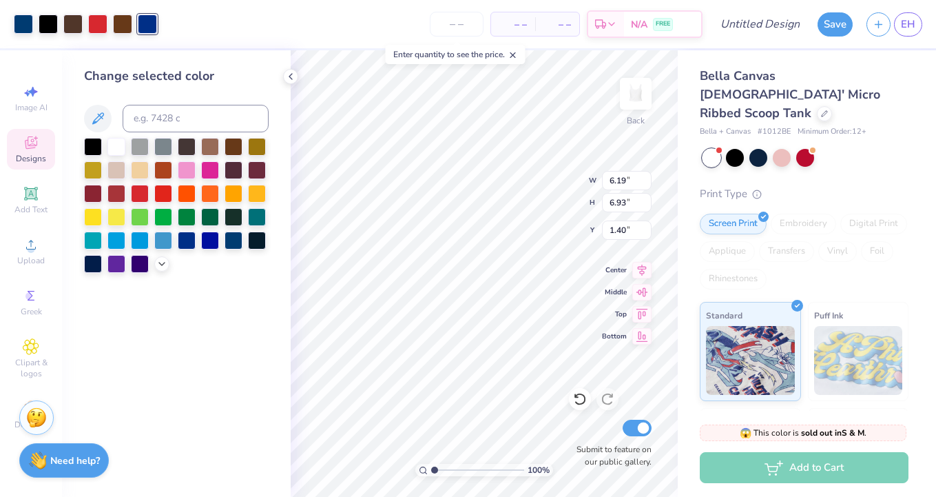
click at [218, 391] on div "Change selected color" at bounding box center [176, 273] width 229 height 447
type input "1.41"
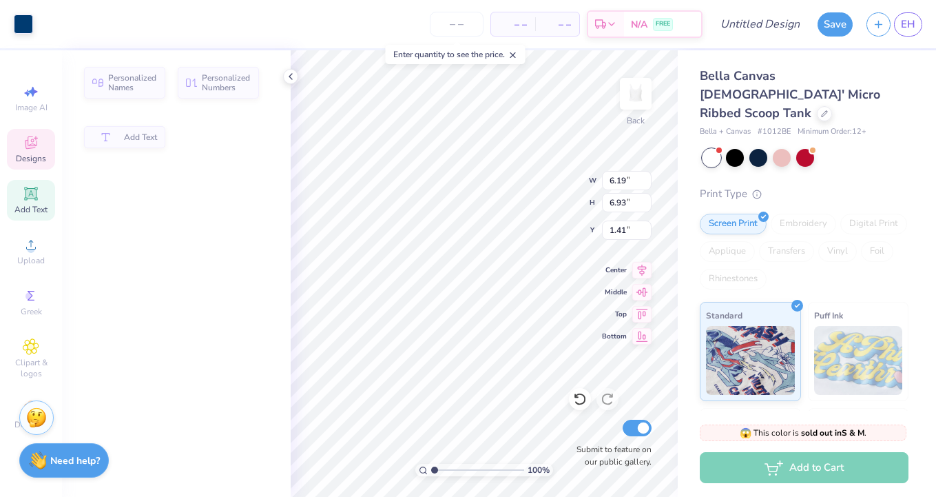
type input "4.40"
type input "0.80"
type input "7.23"
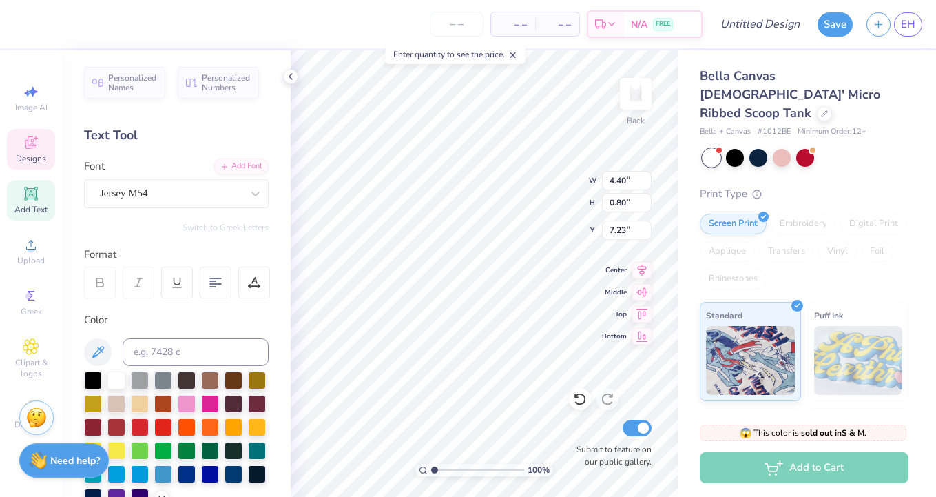
scroll to position [0, 0]
type textarea "A"
type textarea "Parents weekend"
click at [282, 365] on div "Personalized Names Personalized Numbers Text Tool Add Font Font Jersey M54 Swit…" at bounding box center [176, 273] width 229 height 447
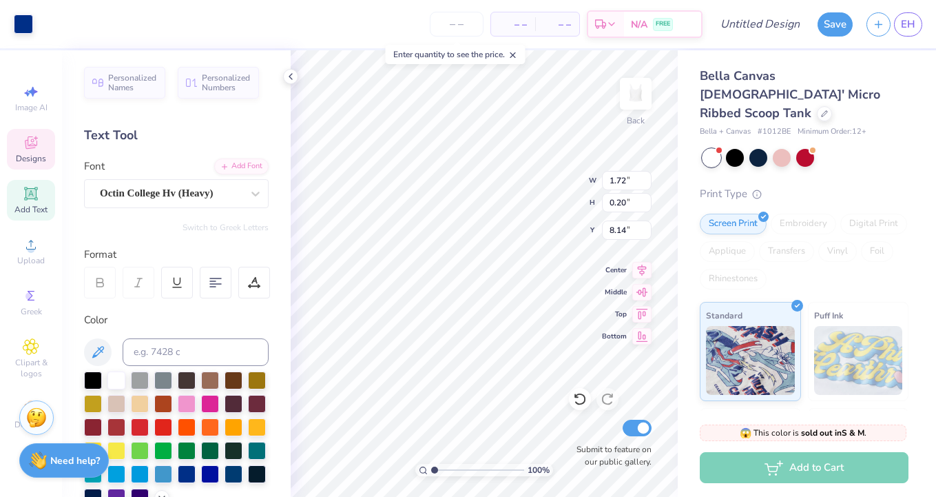
type input "8.03"
type textarea "[GEOGRAPHIC_DATA], [US_STATE]"
type input "8.29"
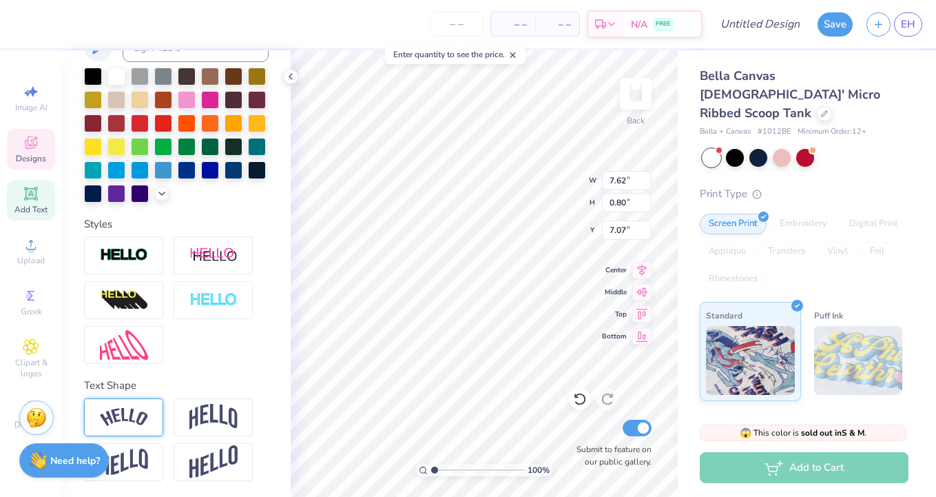
click at [134, 419] on img at bounding box center [124, 417] width 48 height 19
type input "8.70"
type input "1.90"
type input "6.38"
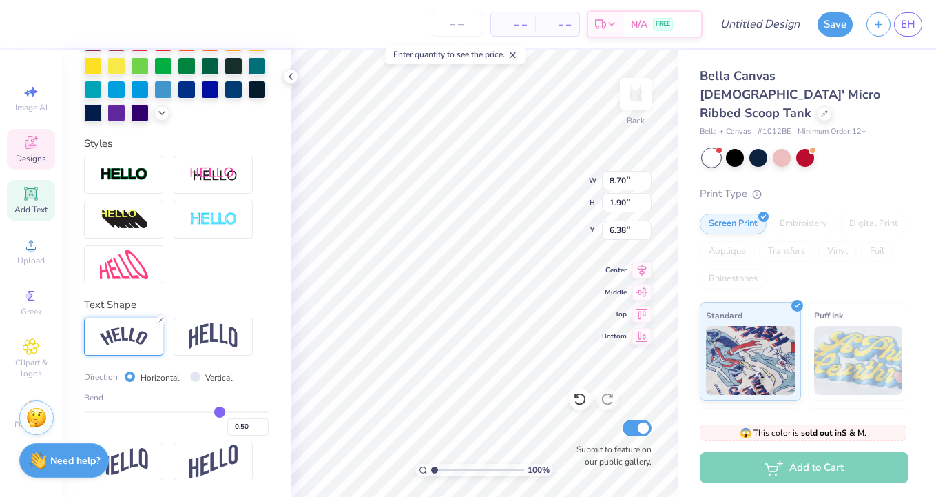
type input "0.47"
type input "0.45"
type input "0.41"
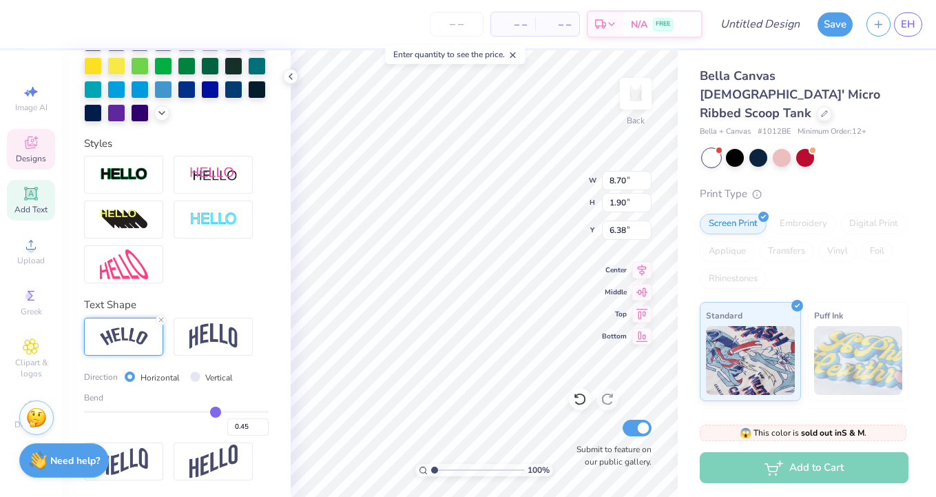
type input "0.41"
type input "0.33"
type input "0.27"
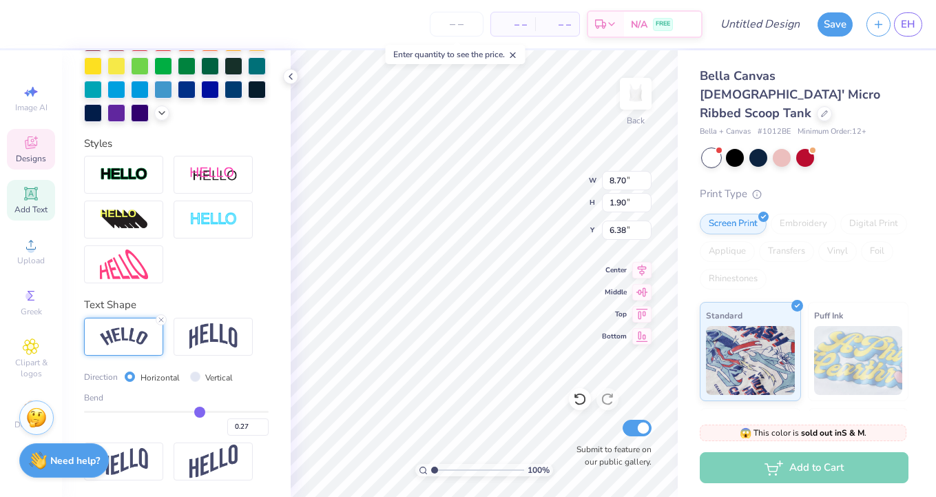
type input "0.21"
type input "0.15"
type input "0.09"
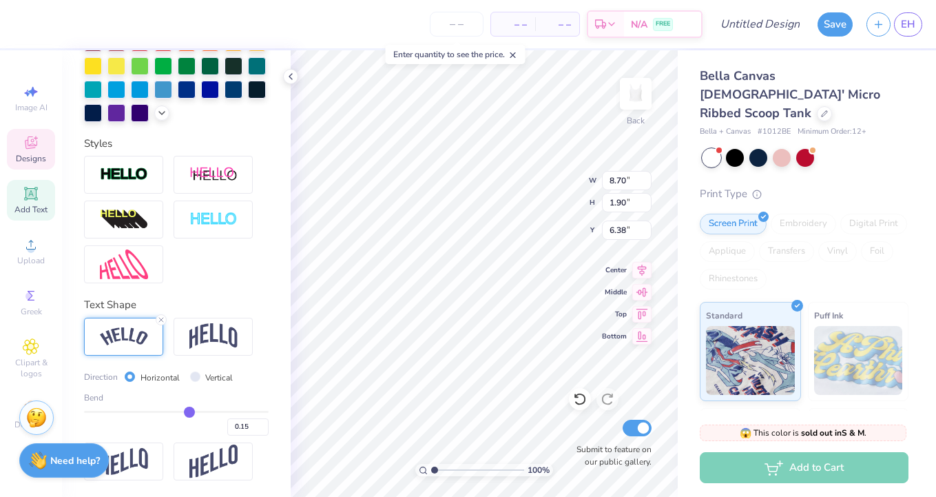
type input "0.09"
type input "0.04"
type input "0.01"
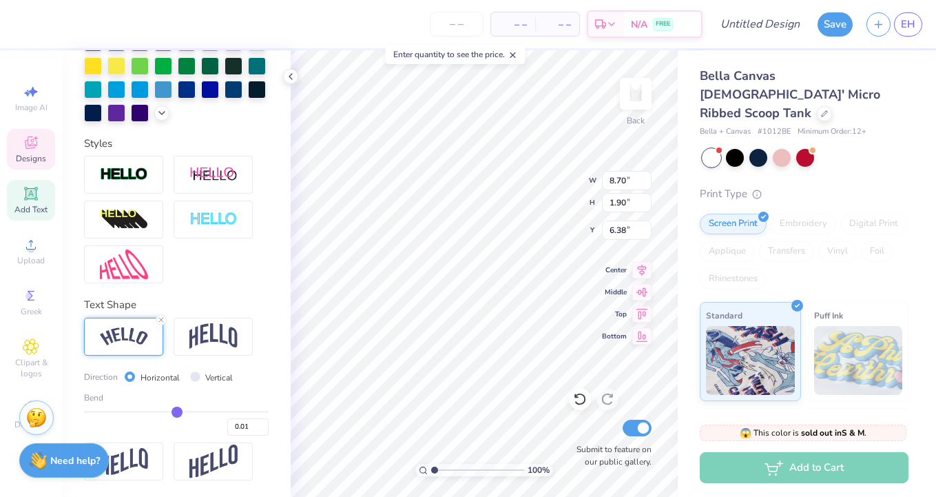
type input "-0.02"
type input "-0.04"
type input "-0.06"
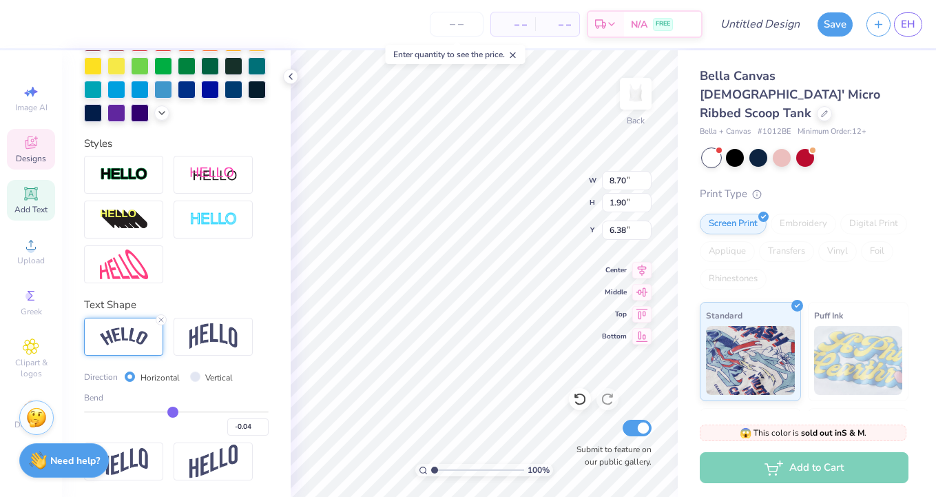
type input "-0.06"
type input "-0.07"
type input "-0.08"
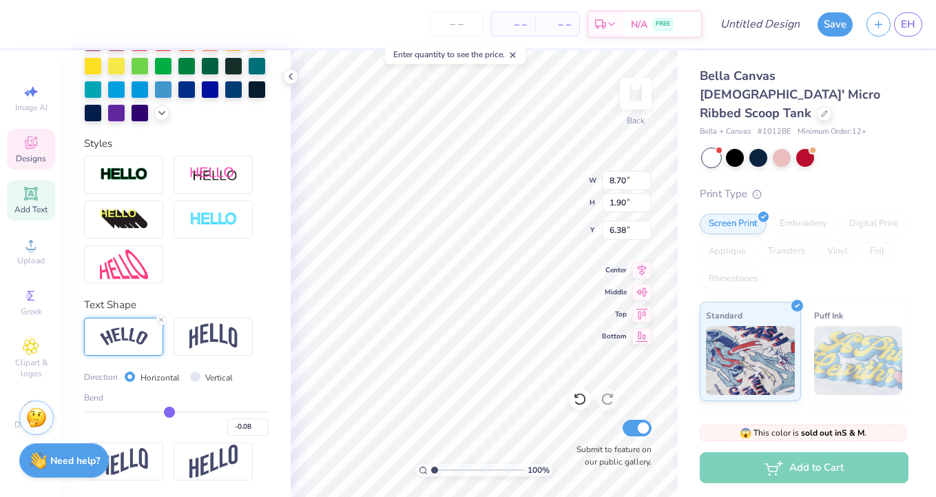
type input "-0.09"
type input "-0.11"
type input "-0.13"
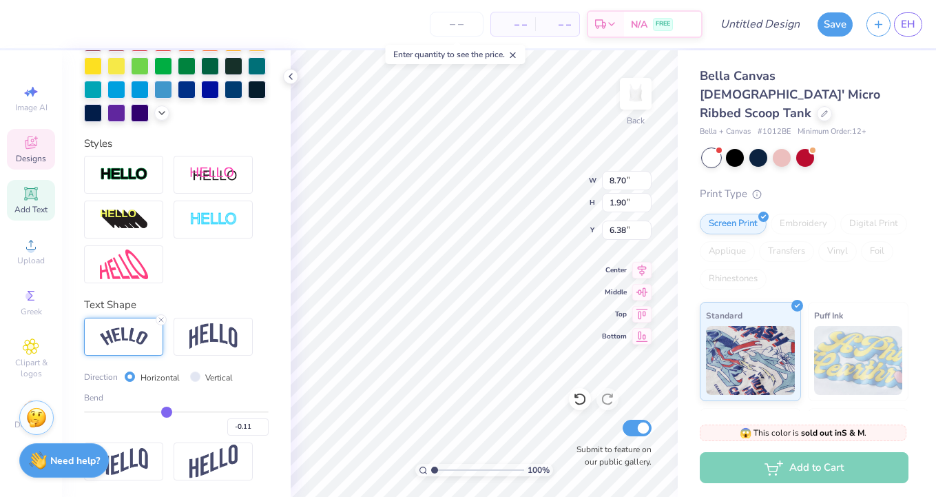
type input "-0.13"
type input "-0.15"
type input "-0.18"
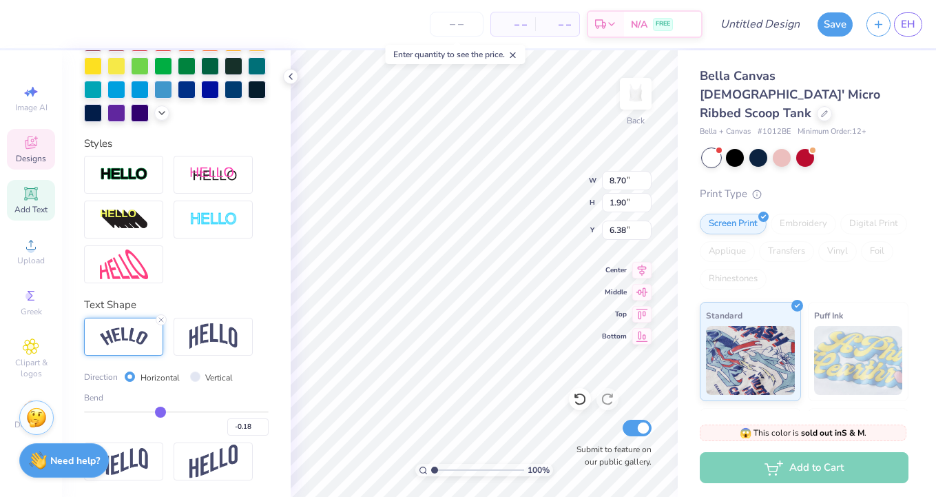
type input "-0.2"
type input "-0.20"
type input "-0.22"
type input "-0.23"
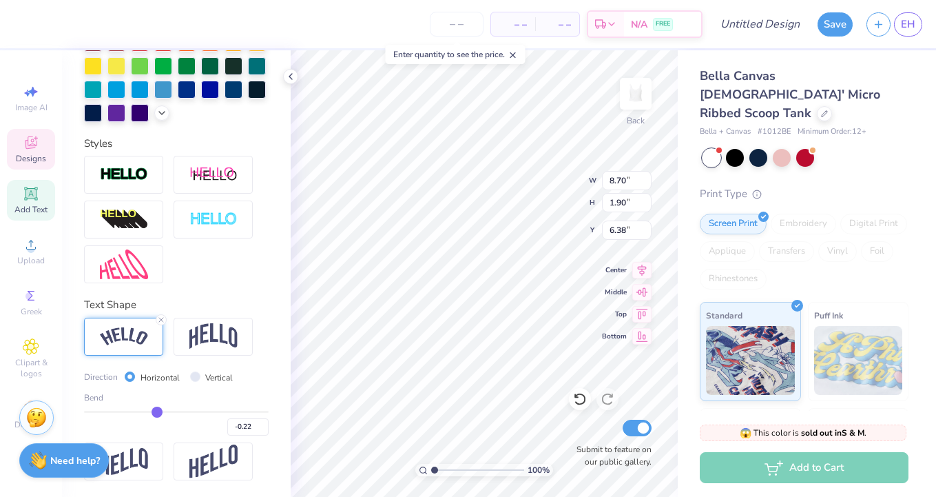
type input "-0.23"
type input "-0.24"
type input "-0.25"
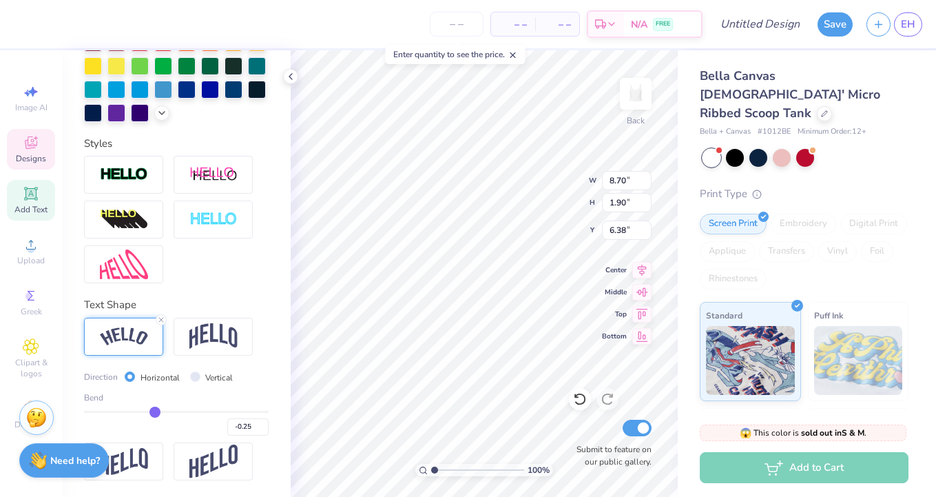
type input "-0.26"
type input "-0.27"
type input "-0.29"
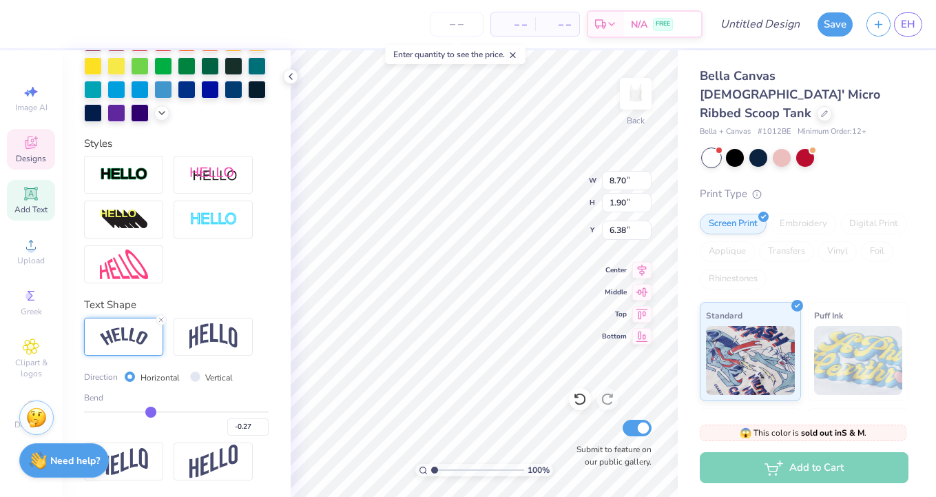
type input "-0.29"
type input "-0.3"
type input "-0.30"
type input "-0.33"
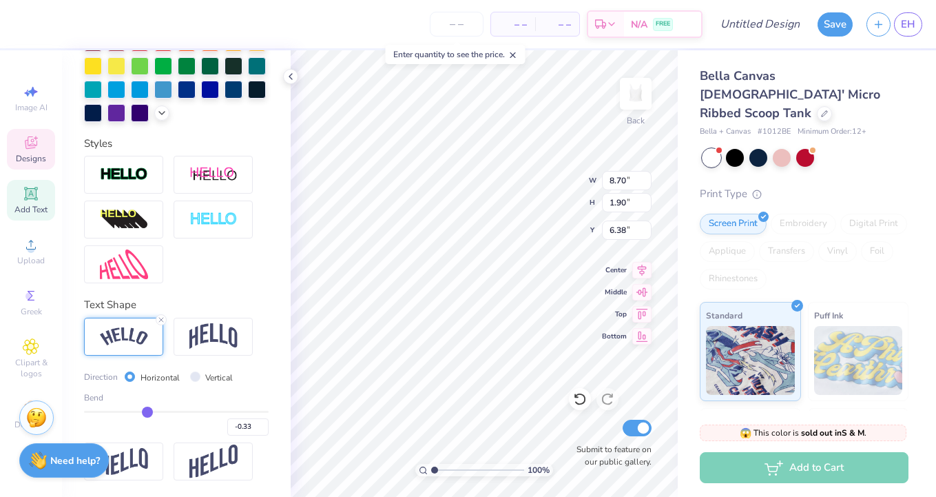
type input "-0.36"
type input "-0.4"
type input "-0.40"
type input "-0.44"
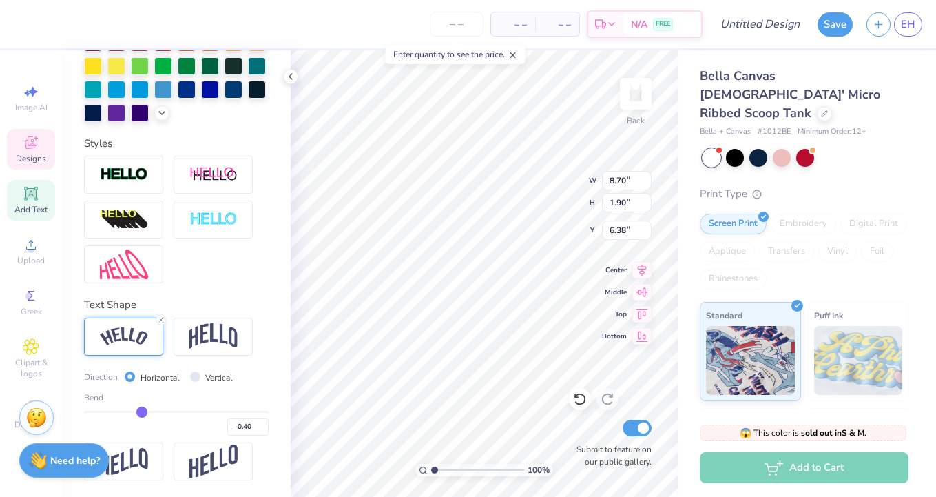
type input "-0.44"
type input "-0.48"
type input "-0.52"
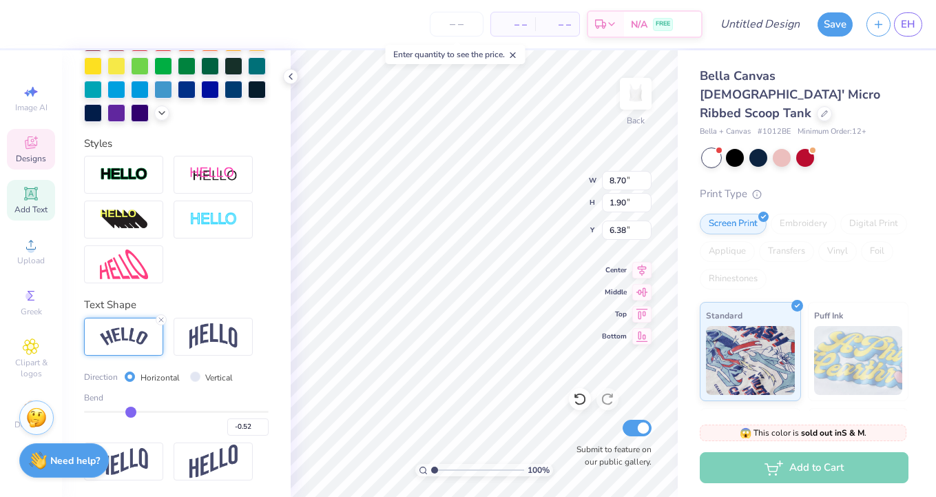
type input "-0.57"
type input "-0.61"
type input "-0.64"
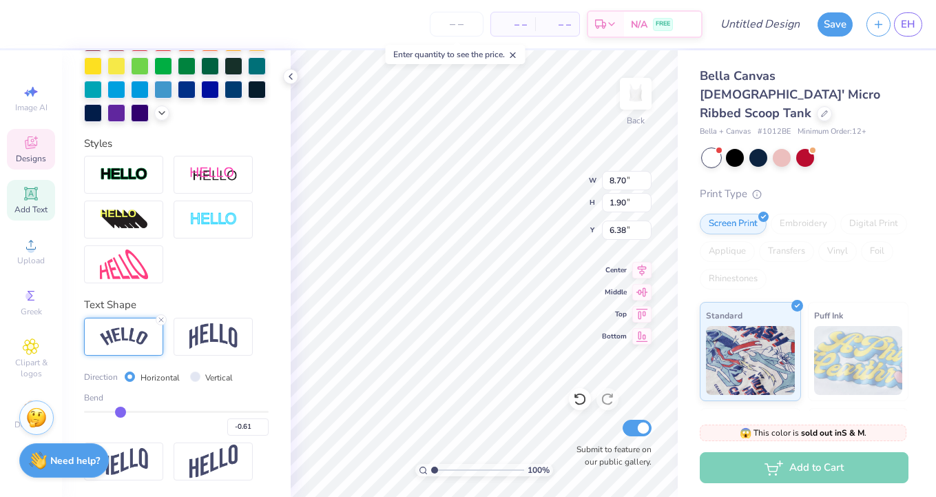
type input "-0.64"
type input "-0.67"
type input "-0.69"
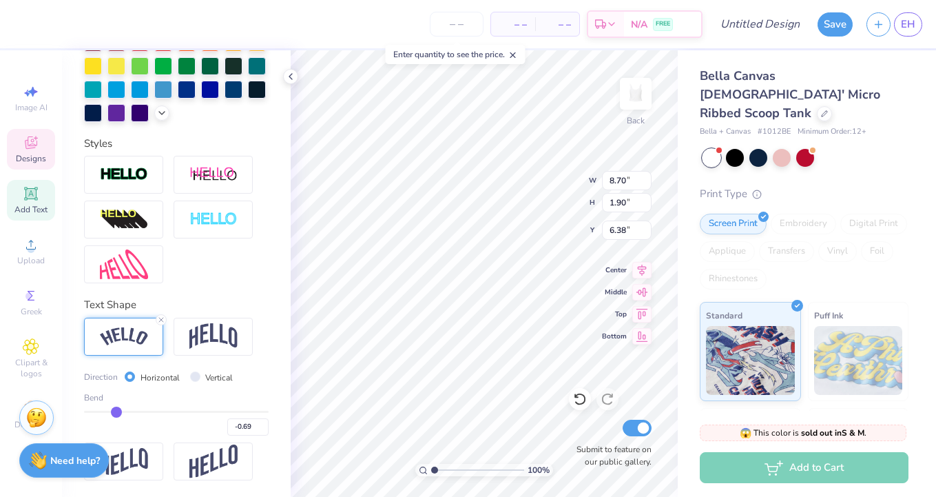
type input "-0.71"
type input "-0.72"
type input "-0.73"
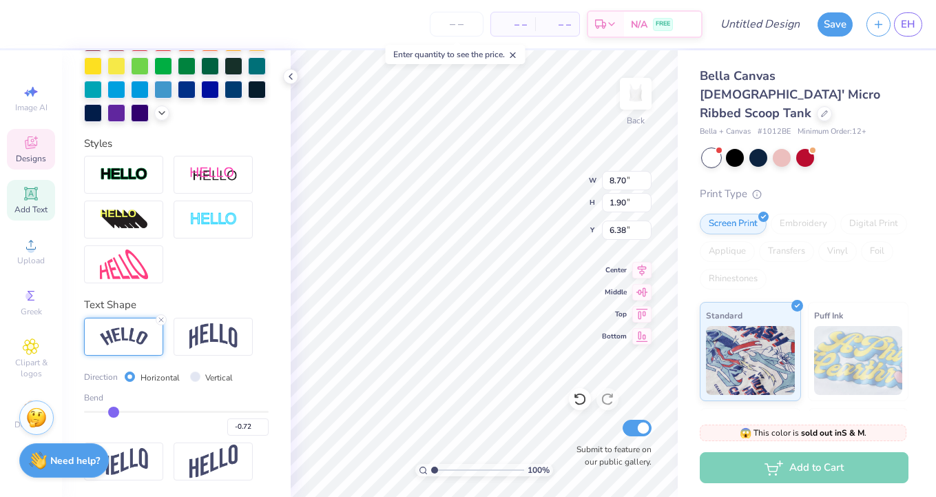
type input "-0.73"
type input "-0.74"
drag, startPoint x: 217, startPoint y: 409, endPoint x: 112, endPoint y: 417, distance: 105.0
click at [112, 413] on input "range" at bounding box center [176, 412] width 185 height 2
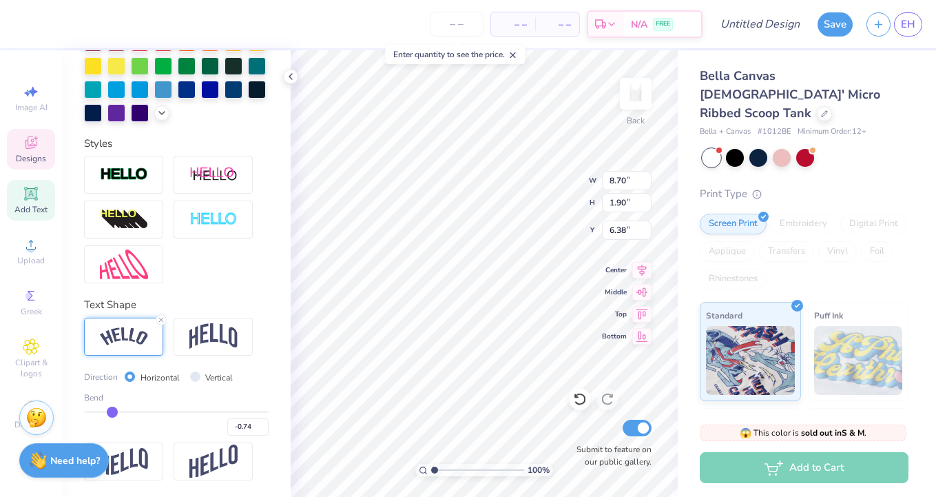
type input "-0.2"
type input "-0.20"
type input "8.95"
type input "3.02"
type input "5.90"
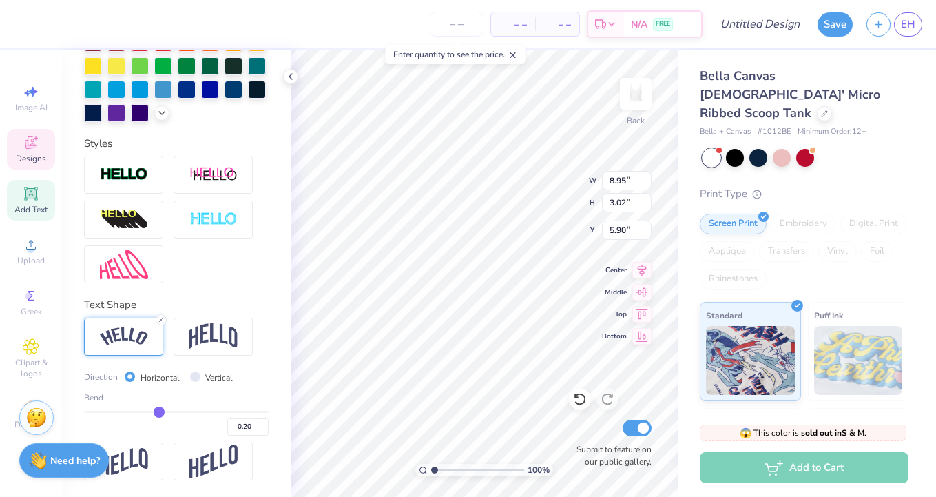
type input "-0.2"
click at [159, 412] on input "range" at bounding box center [176, 412] width 185 height 2
type input "7.78"
type input "0.94"
type input "6.99"
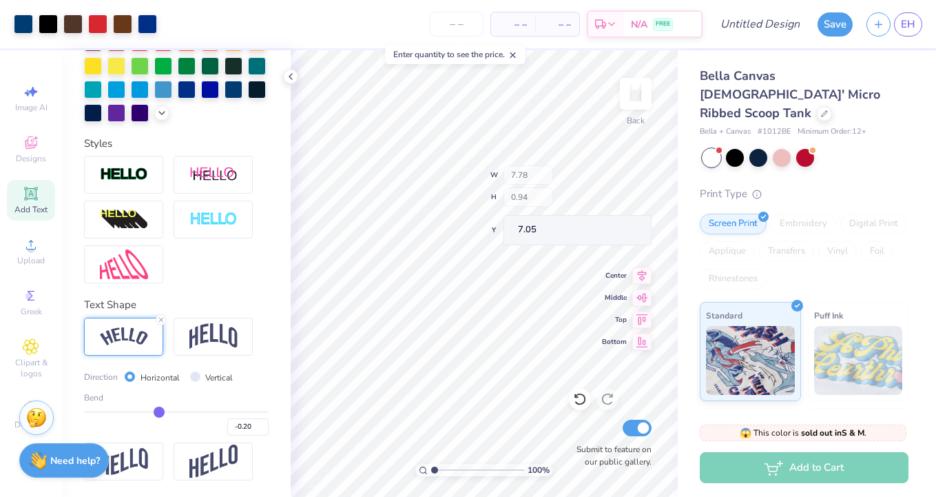
type input "7.05"
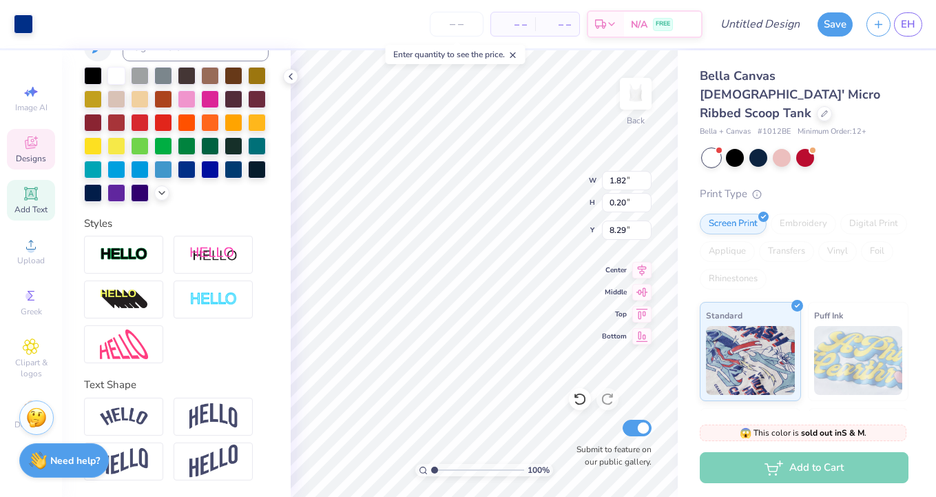
scroll to position [304, 0]
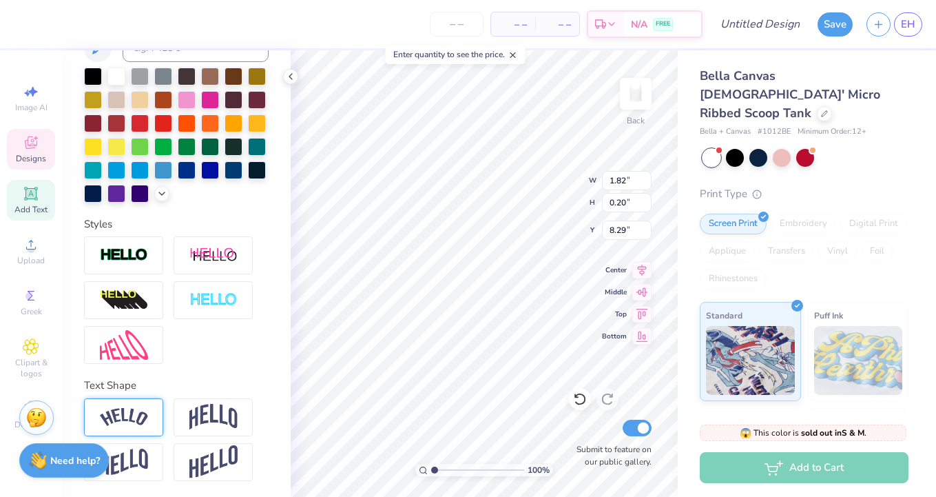
click at [152, 420] on div at bounding box center [123, 417] width 79 height 38
type input "2.06"
type input "0.44"
type input "8.13"
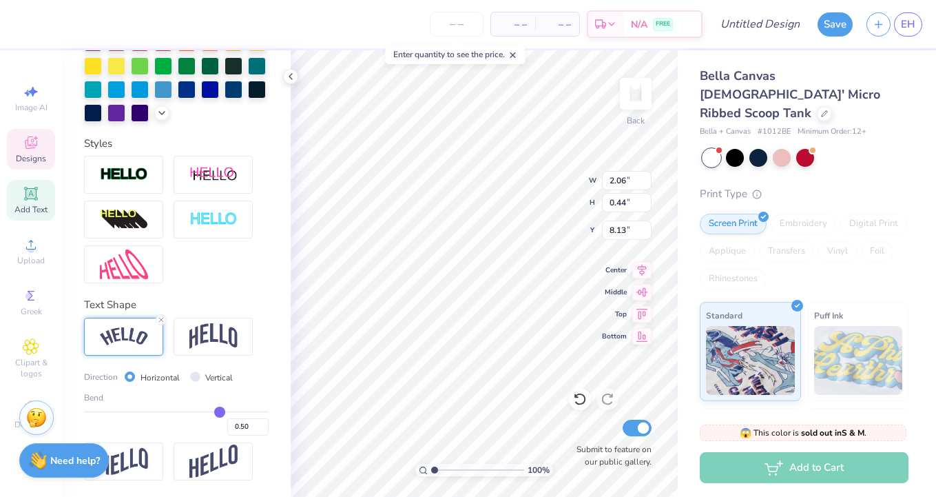
click at [116, 408] on div "Bend 0.50" at bounding box center [176, 413] width 185 height 44
click at [111, 408] on div "Bend 0.50" at bounding box center [176, 413] width 185 height 44
type input "0.48"
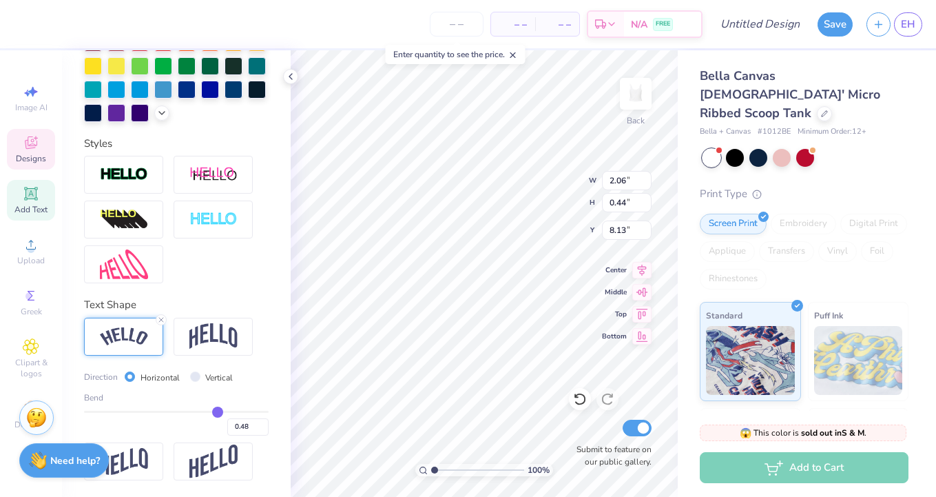
type input "0.45"
type input "0.38"
type input "0.15"
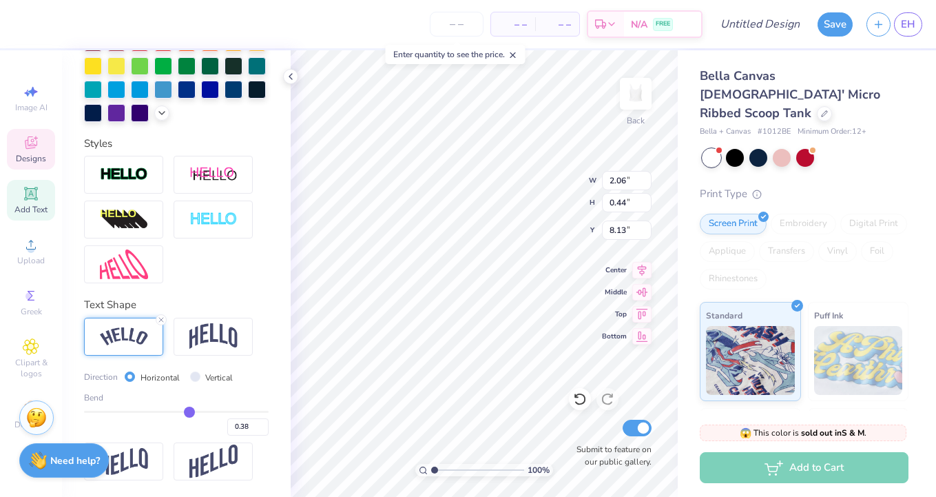
type input "0.15"
type input "0.03"
type input "-0.11"
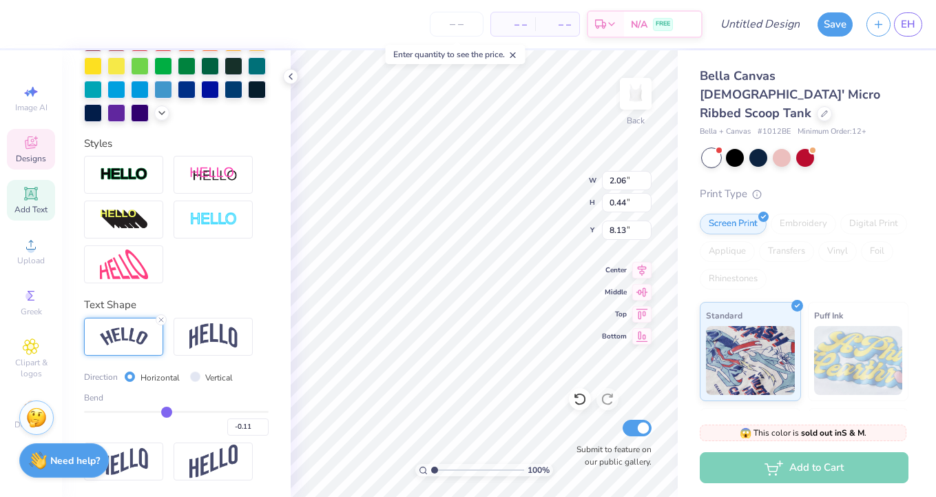
type input "-0.21"
type input "-0.28"
type input "-0.33"
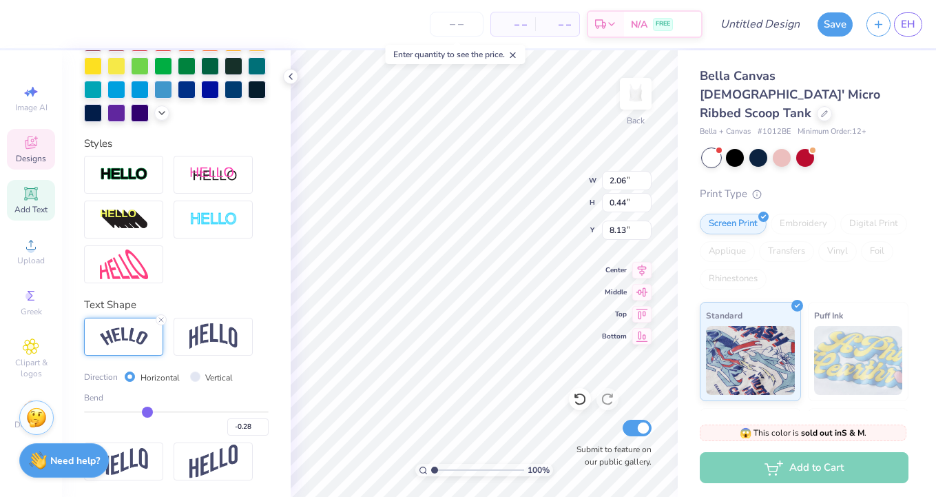
type input "-0.33"
type input "-0.38"
type input "-0.41"
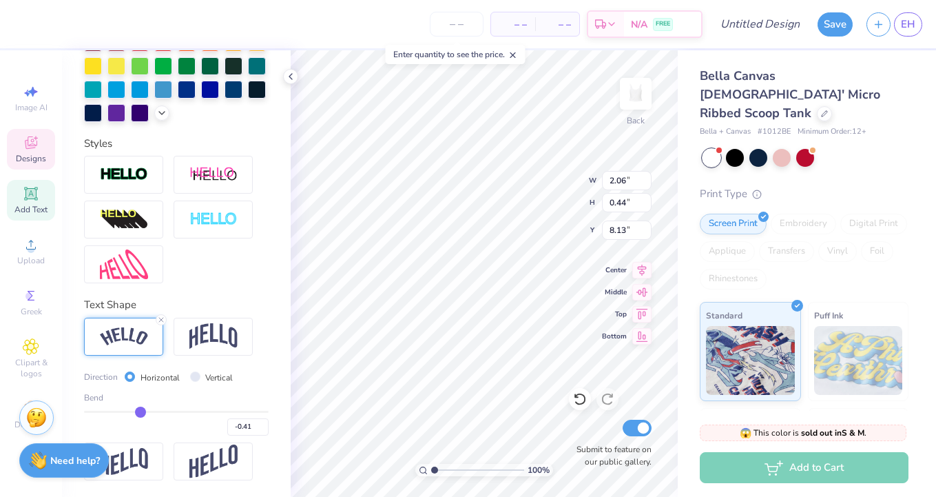
type input "-0.45"
type input "-0.49"
type input "-0.52"
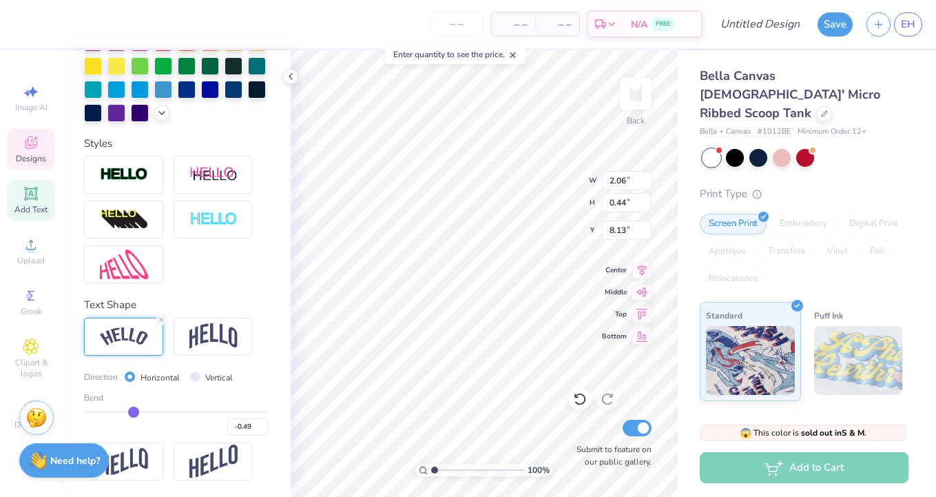
type input "-0.52"
type input "-0.56"
type input "-0.6"
type input "-0.60"
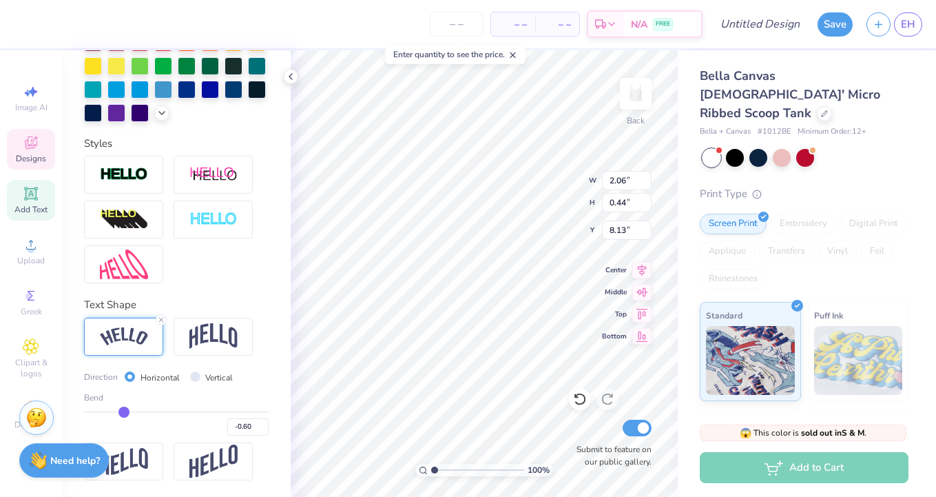
type input "-0.64"
drag, startPoint x: 217, startPoint y: 415, endPoint x: 140, endPoint y: 408, distance: 77.5
click at [140, 411] on input "range" at bounding box center [176, 412] width 185 height 2
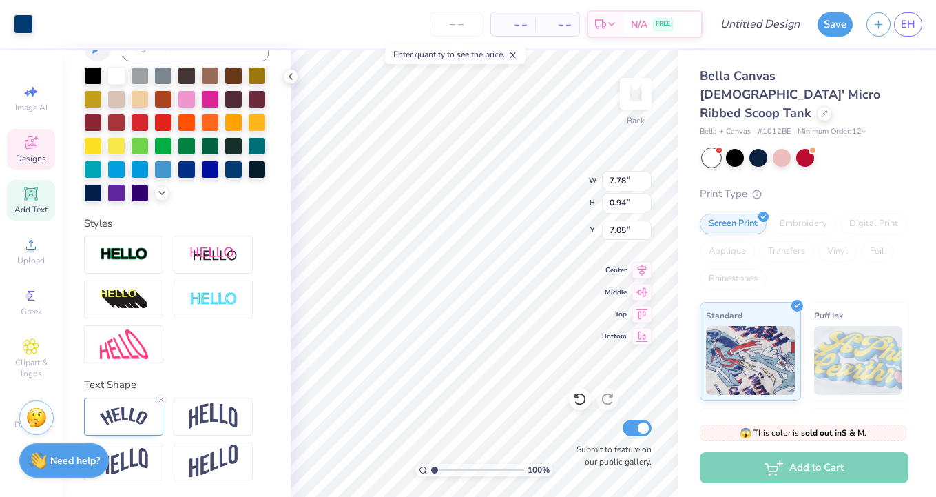
scroll to position [304, 0]
click at [203, 338] on div at bounding box center [176, 299] width 185 height 127
click at [204, 348] on div at bounding box center [176, 299] width 185 height 127
click at [119, 409] on img at bounding box center [124, 417] width 48 height 19
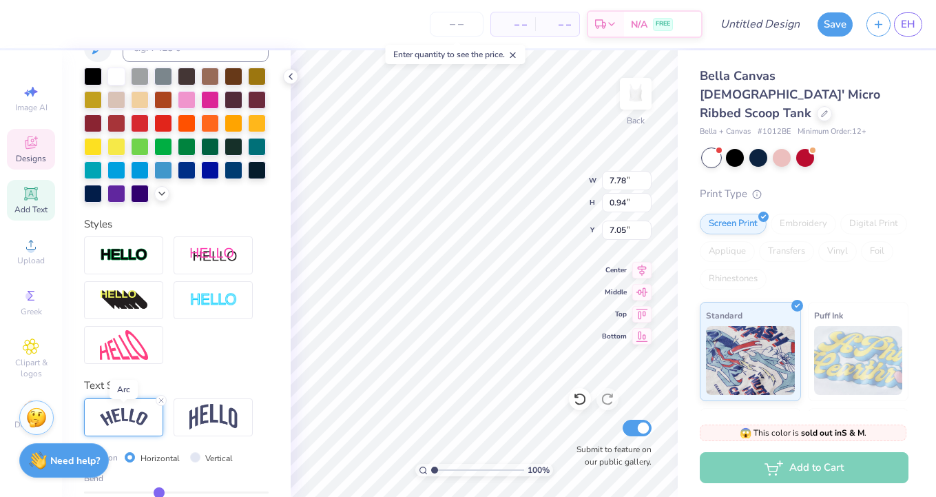
scroll to position [384, 0]
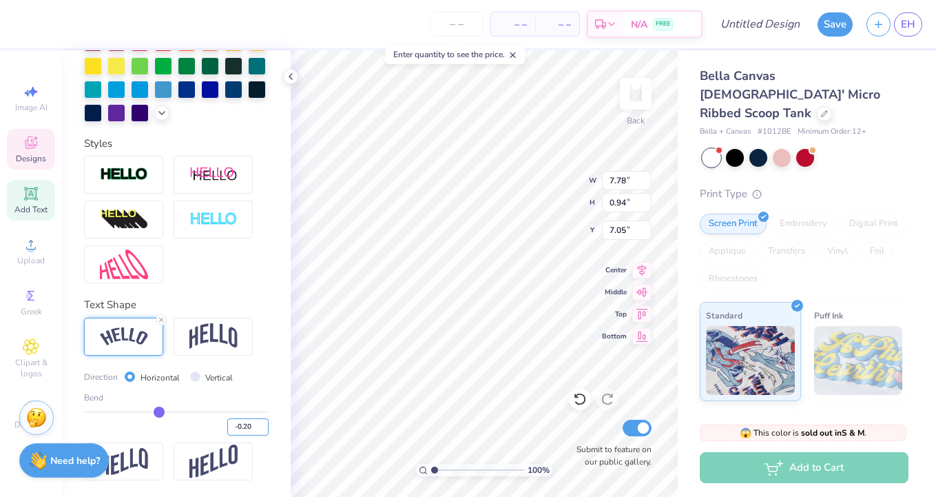
drag, startPoint x: 249, startPoint y: 422, endPoint x: 229, endPoint y: 422, distance: 20.0
click at [229, 422] on input "-0.20" at bounding box center [247, 426] width 41 height 17
click at [232, 424] on input "-0.20" at bounding box center [247, 426] width 41 height 17
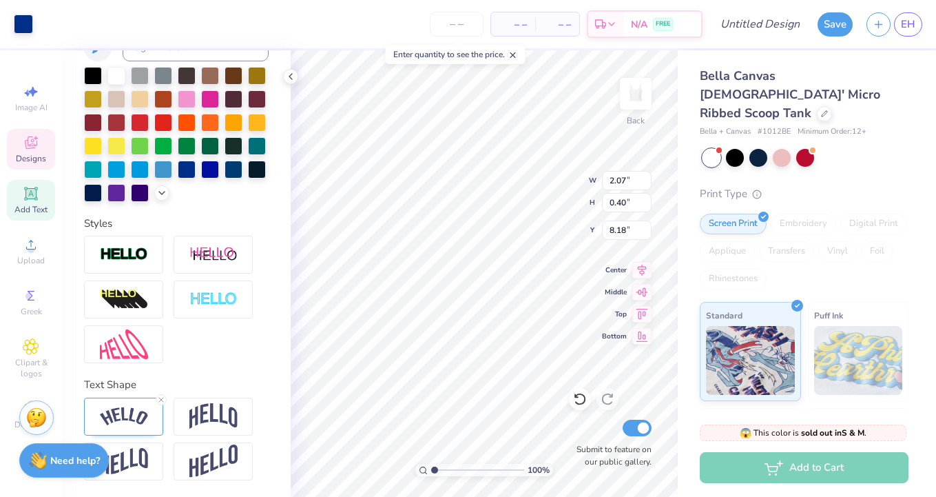
scroll to position [304, 0]
click at [130, 431] on div at bounding box center [123, 417] width 79 height 38
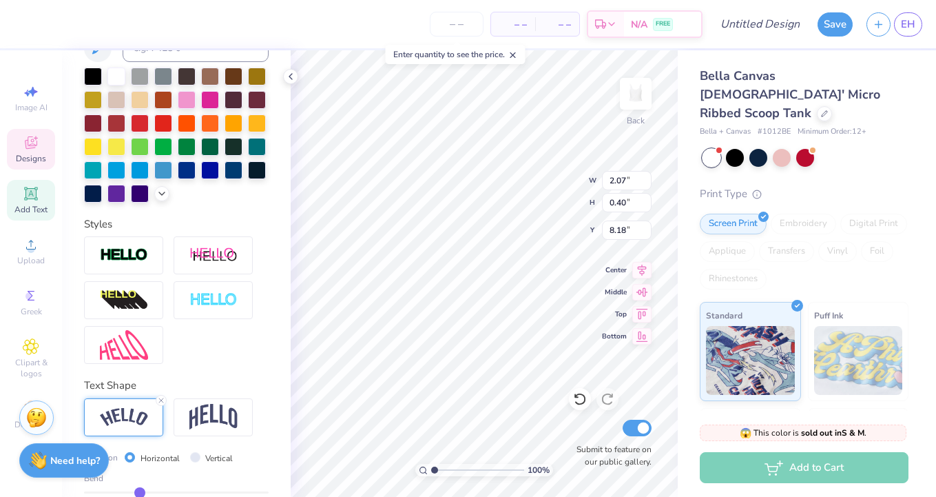
scroll to position [384, 0]
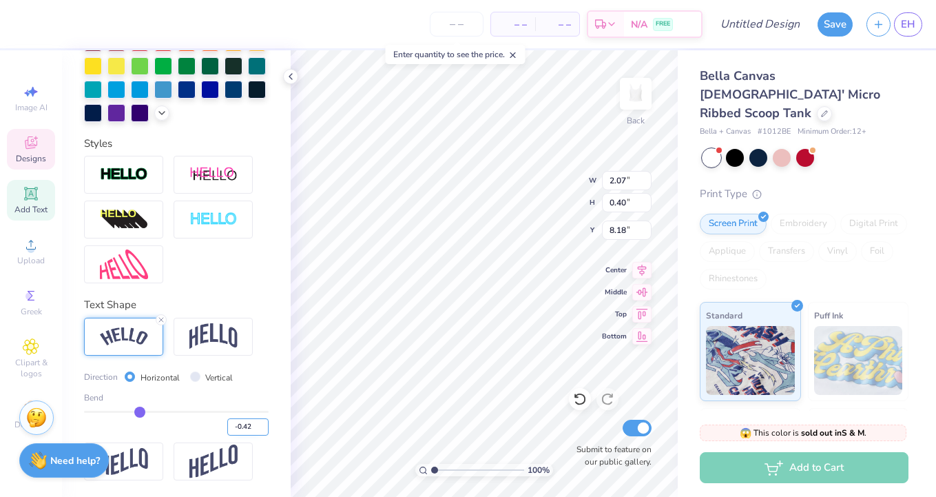
click at [241, 427] on input "-0.42" at bounding box center [247, 426] width 41 height 17
paste input "20"
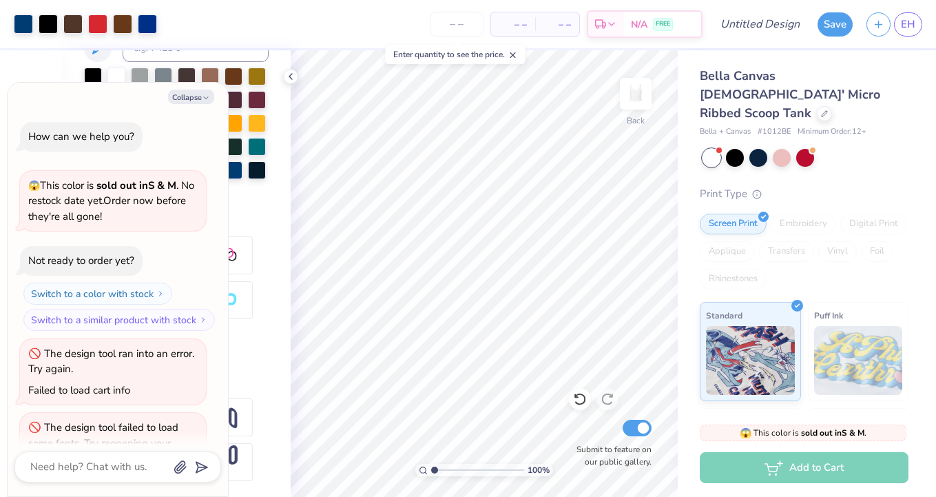
scroll to position [39, 0]
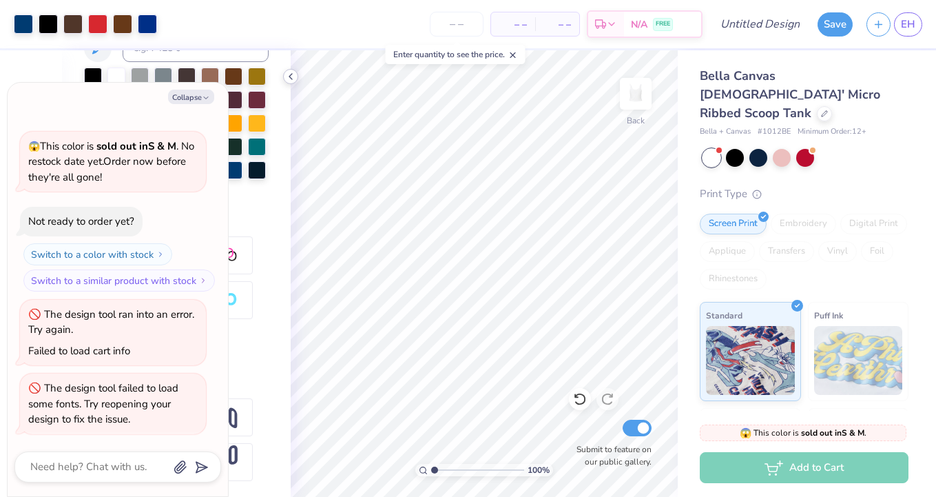
click at [290, 73] on icon at bounding box center [290, 76] width 11 height 11
